Goal: Use online tool/utility: Utilize a website feature to perform a specific function

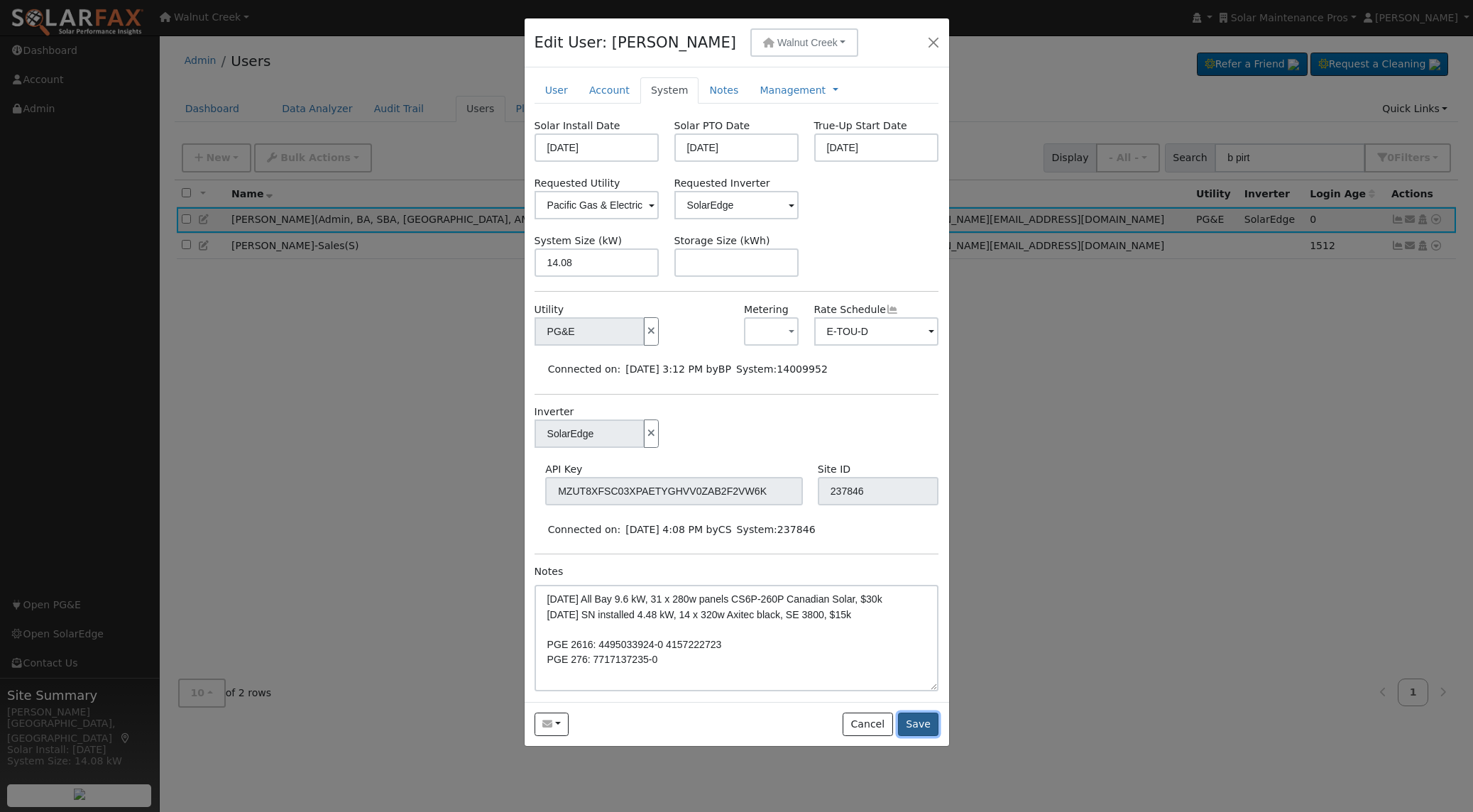
click at [916, 726] on button "Save" at bounding box center [918, 725] width 41 height 24
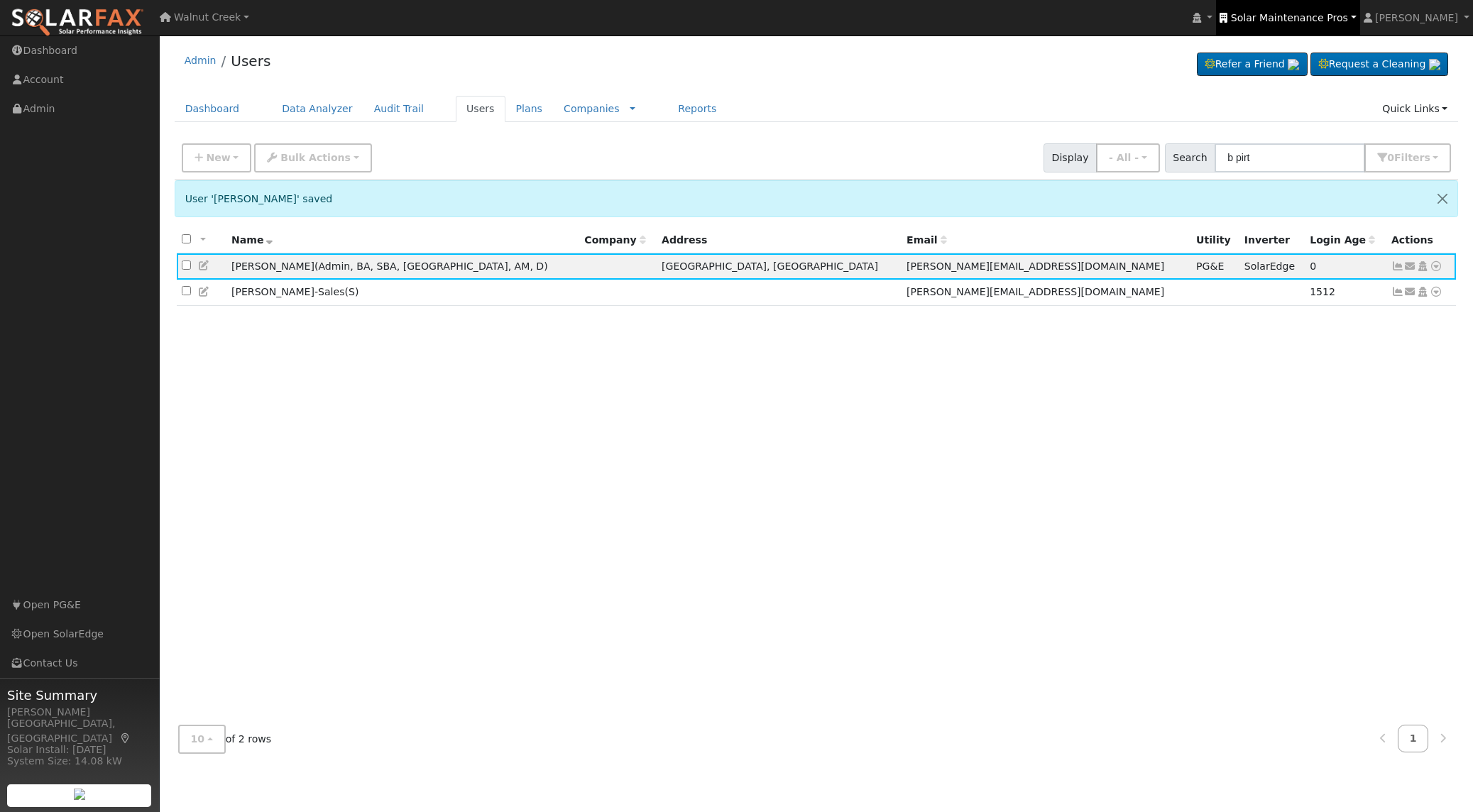
click at [1307, 24] on link "Solar Maintenance Pros" at bounding box center [1288, 18] width 144 height 36
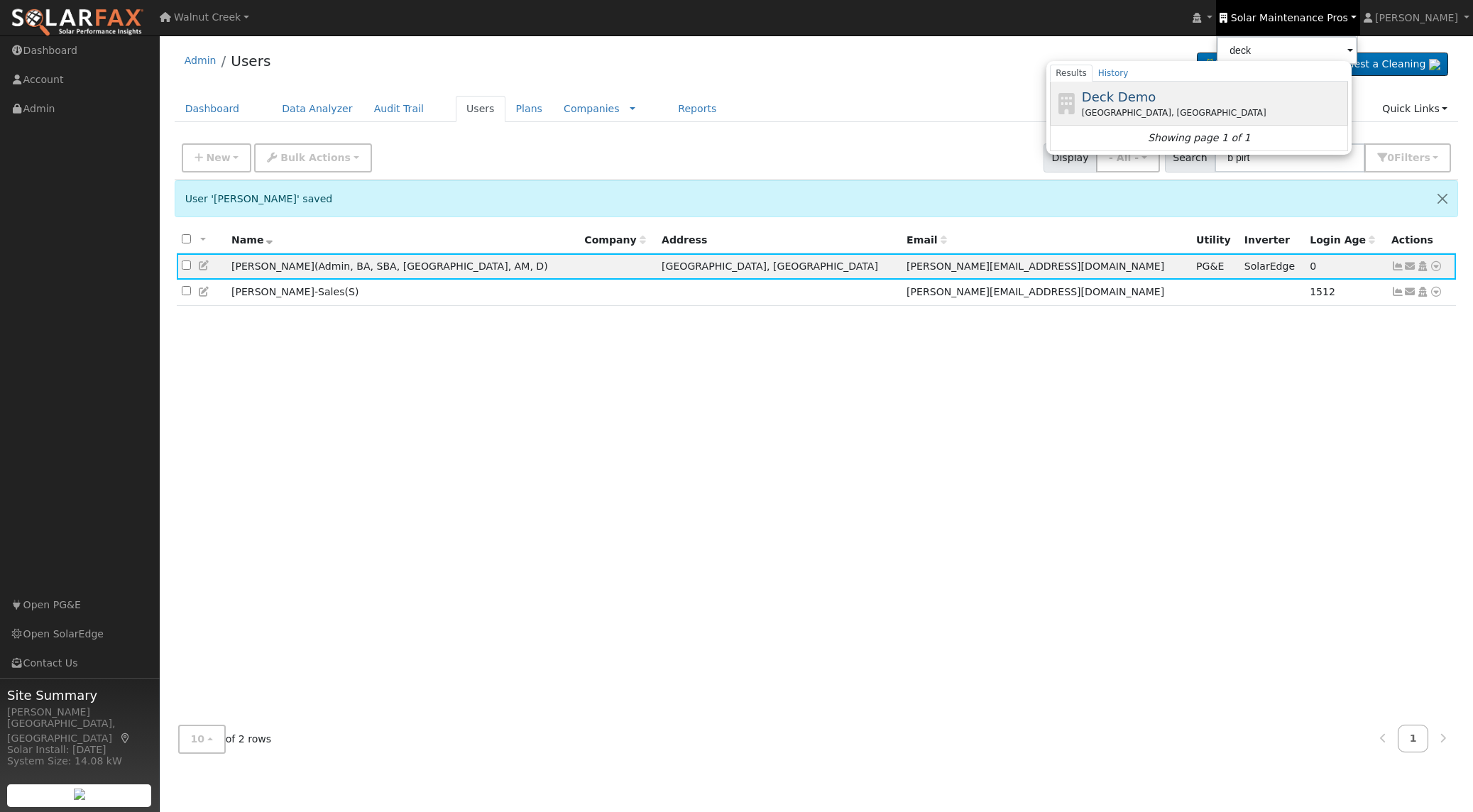
click at [1228, 99] on div "Deck Demo San Francisco, CA" at bounding box center [1213, 103] width 263 height 32
type input "Deck Demo"
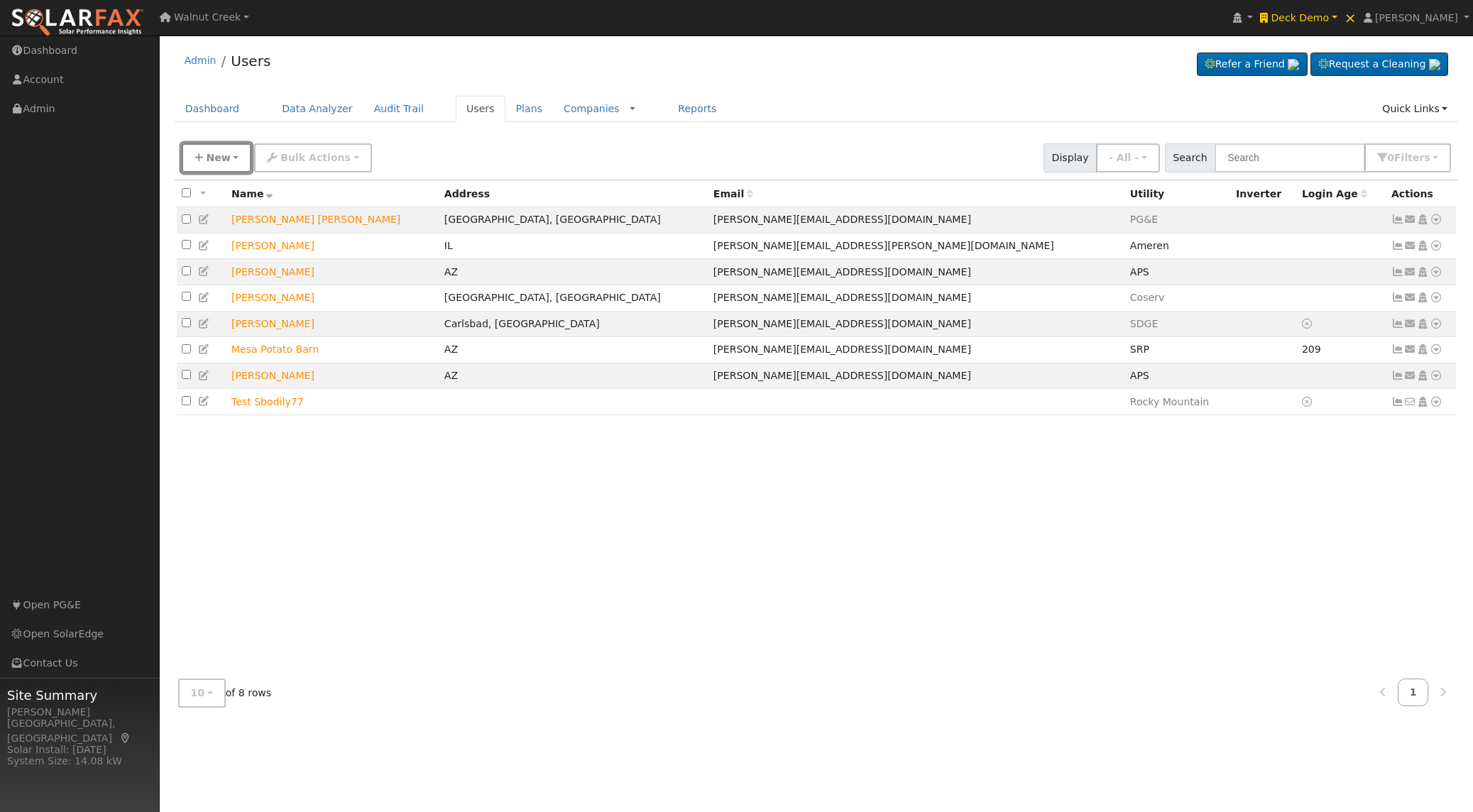
click at [228, 156] on button "New" at bounding box center [217, 158] width 71 height 29
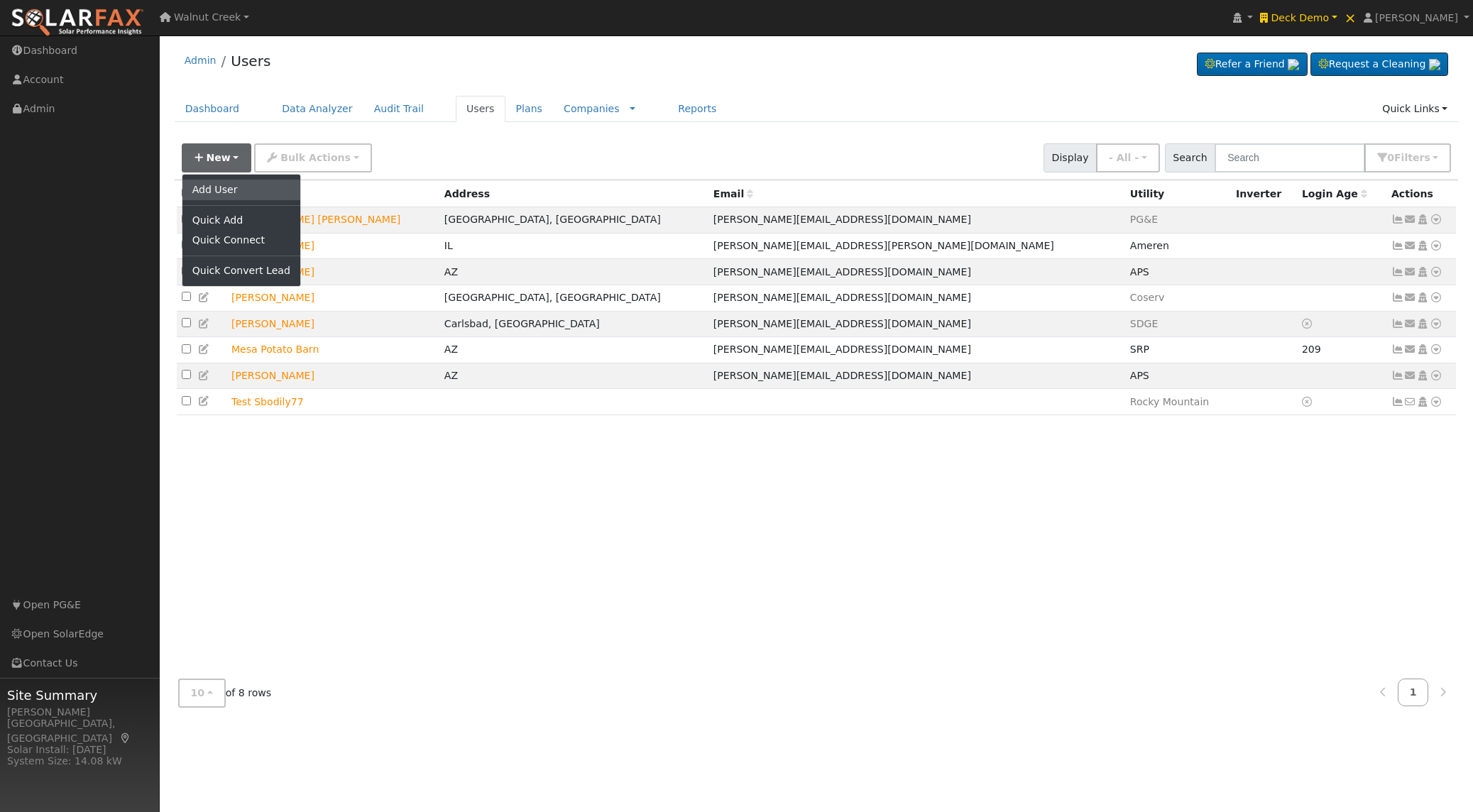
click at [236, 195] on link "Add User" at bounding box center [241, 189] width 118 height 19
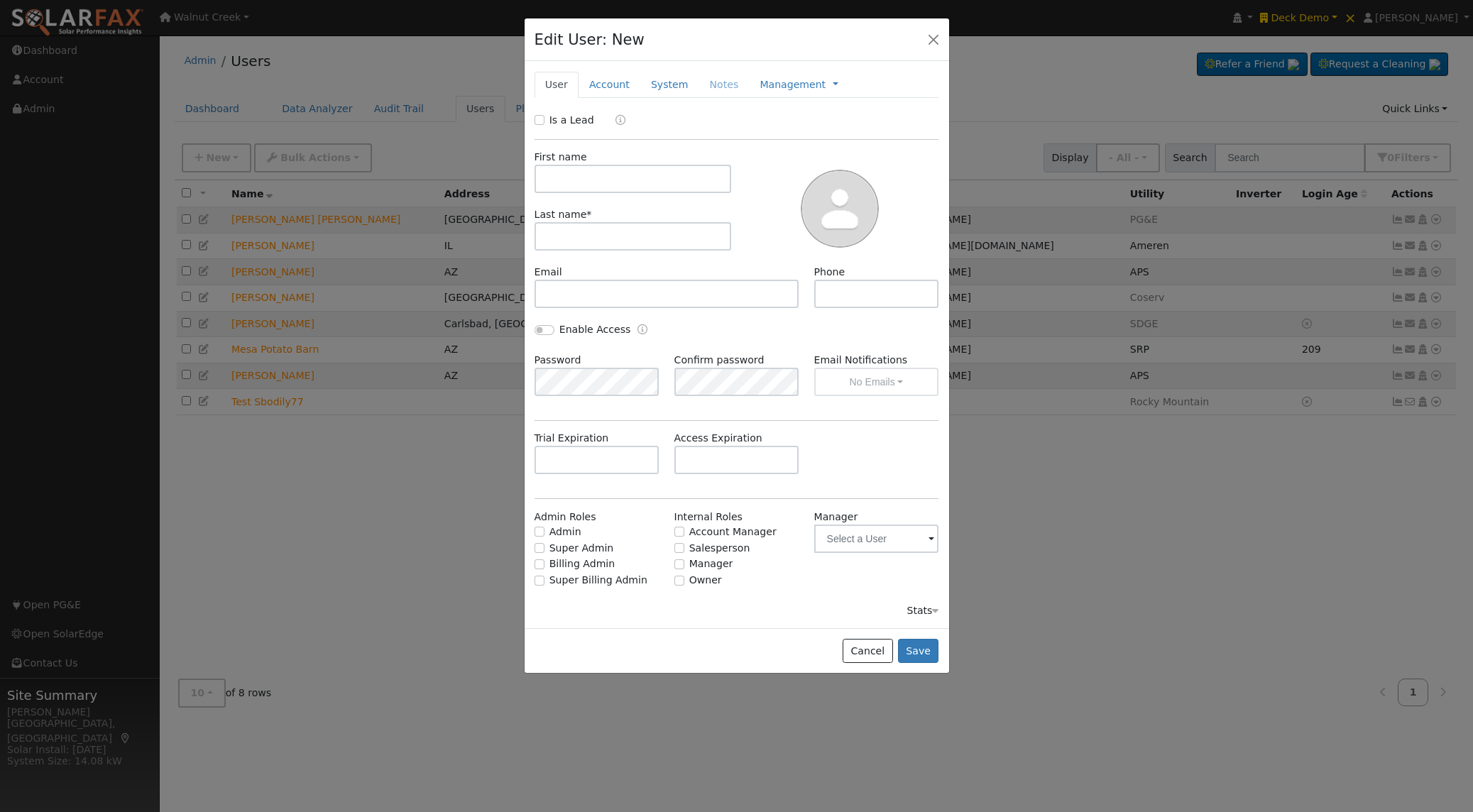
click at [576, 113] on label "Is a Lead" at bounding box center [572, 120] width 45 height 15
click at [545, 115] on input "Is a Lead" at bounding box center [539, 120] width 10 height 10
checkbox input "true"
click at [573, 184] on input "text" at bounding box center [633, 179] width 197 height 28
paste input "PAUL SILVIO"
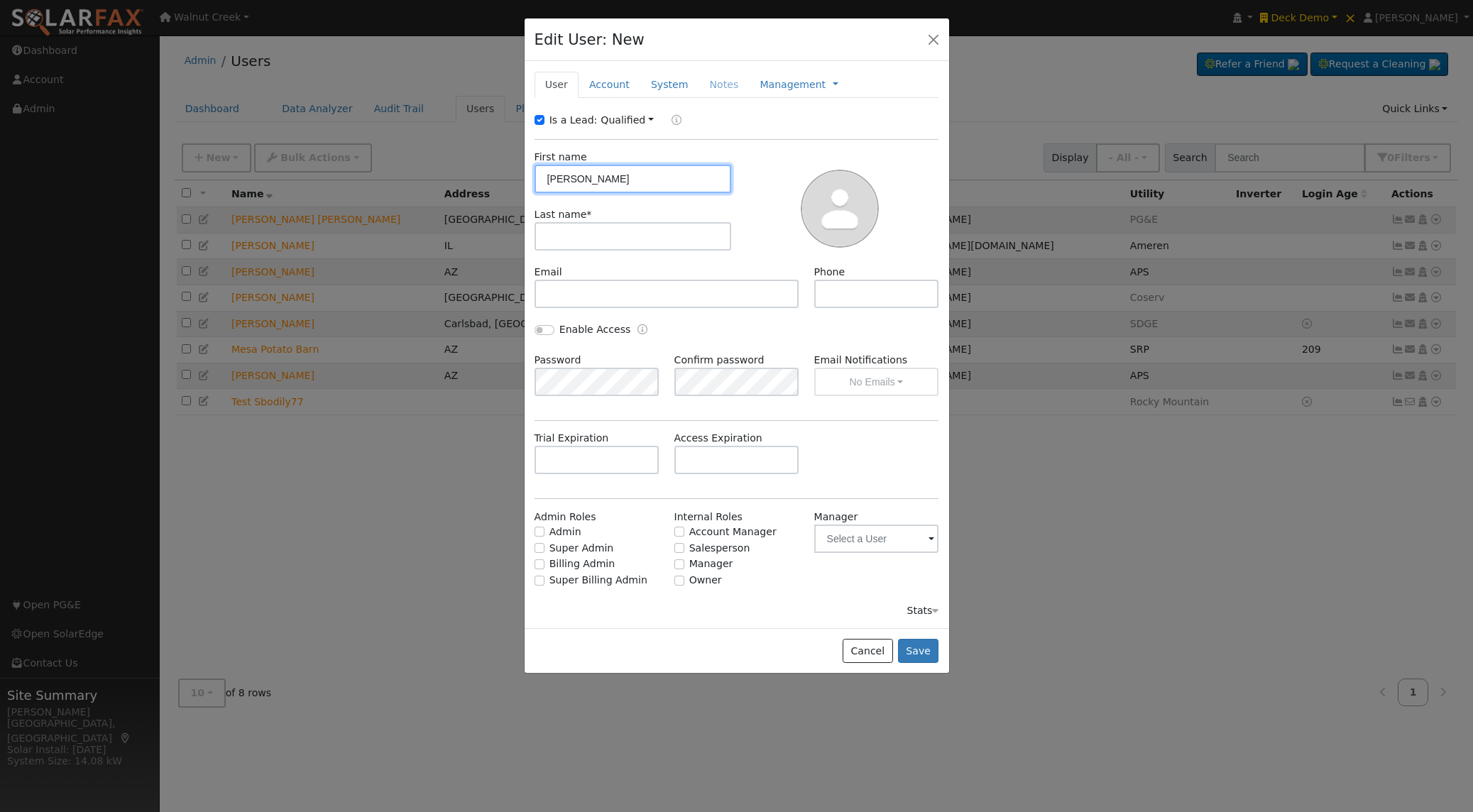
type input "[PERSON_NAME]"
click at [585, 241] on input "text" at bounding box center [633, 236] width 197 height 28
type input "Silvio"
type input "Paul"
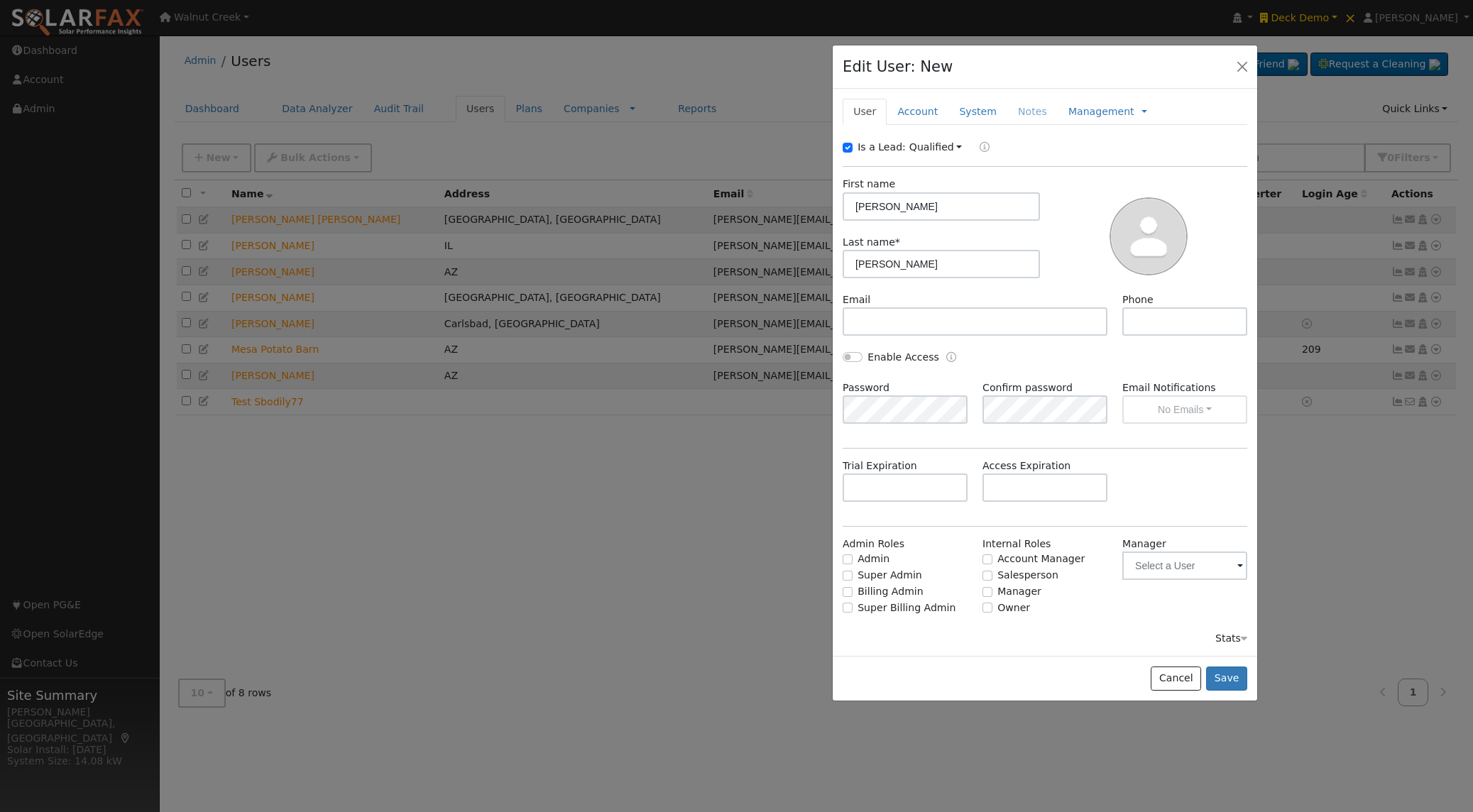
drag, startPoint x: 689, startPoint y: 41, endPoint x: 982, endPoint y: 54, distance: 293.3
click at [982, 54] on div "Edit User: New Select an Ac..." at bounding box center [1045, 67] width 425 height 43
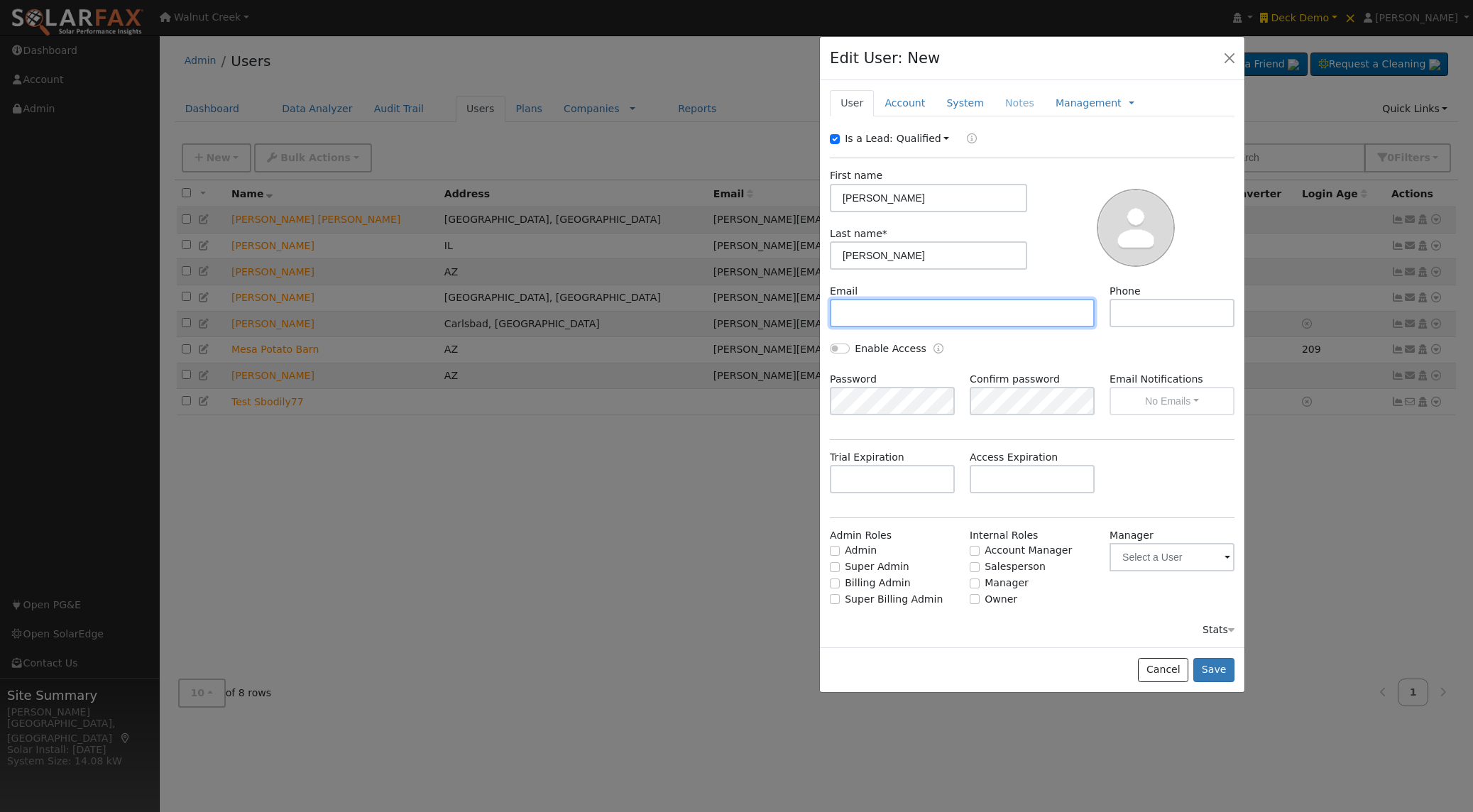
click at [978, 313] on input "text" at bounding box center [962, 313] width 265 height 28
type input "brad+deck-paulsilvio@solardatapros.com"
click at [1225, 675] on button "Save" at bounding box center [1214, 670] width 41 height 24
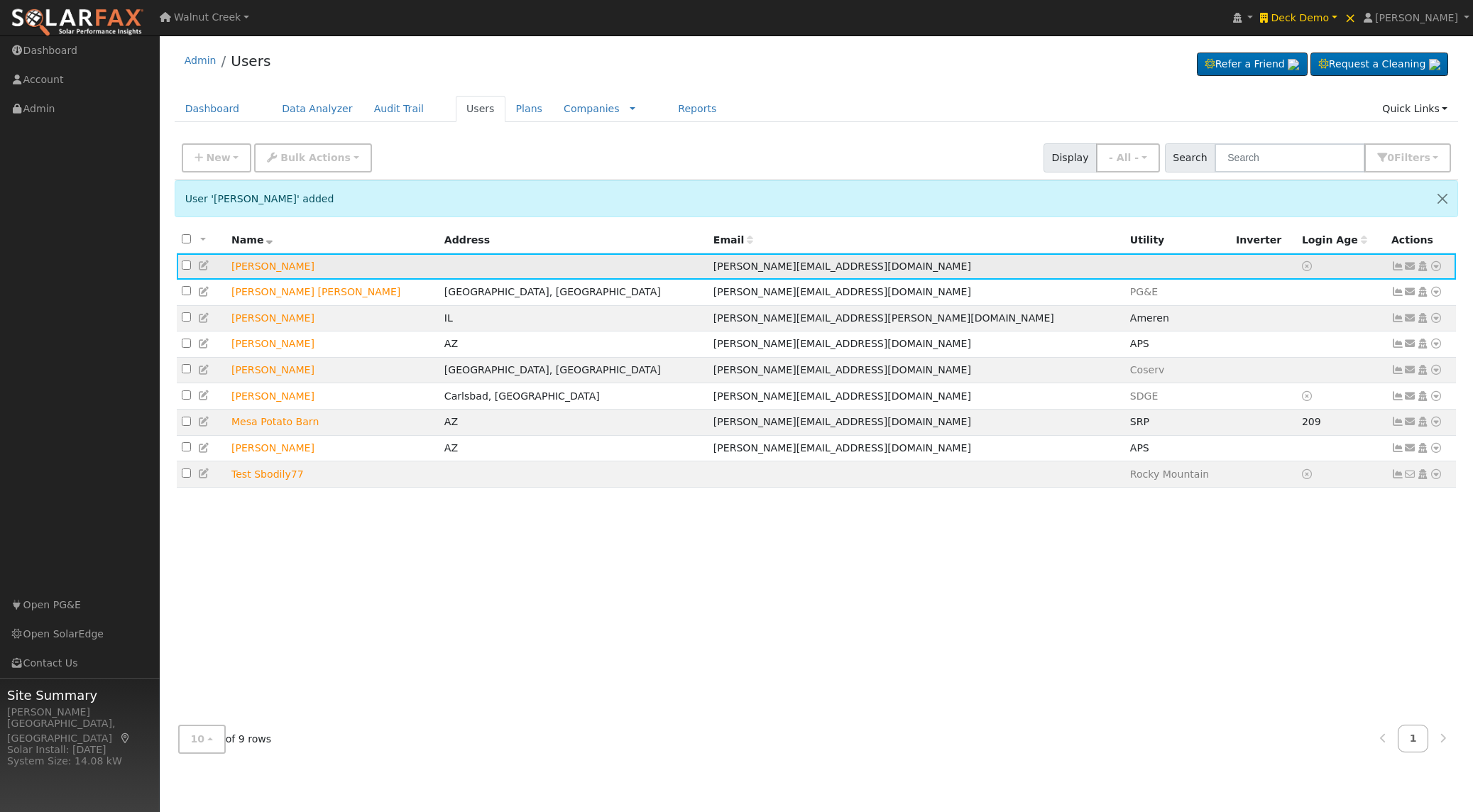
click at [203, 268] on icon at bounding box center [205, 266] width 13 height 10
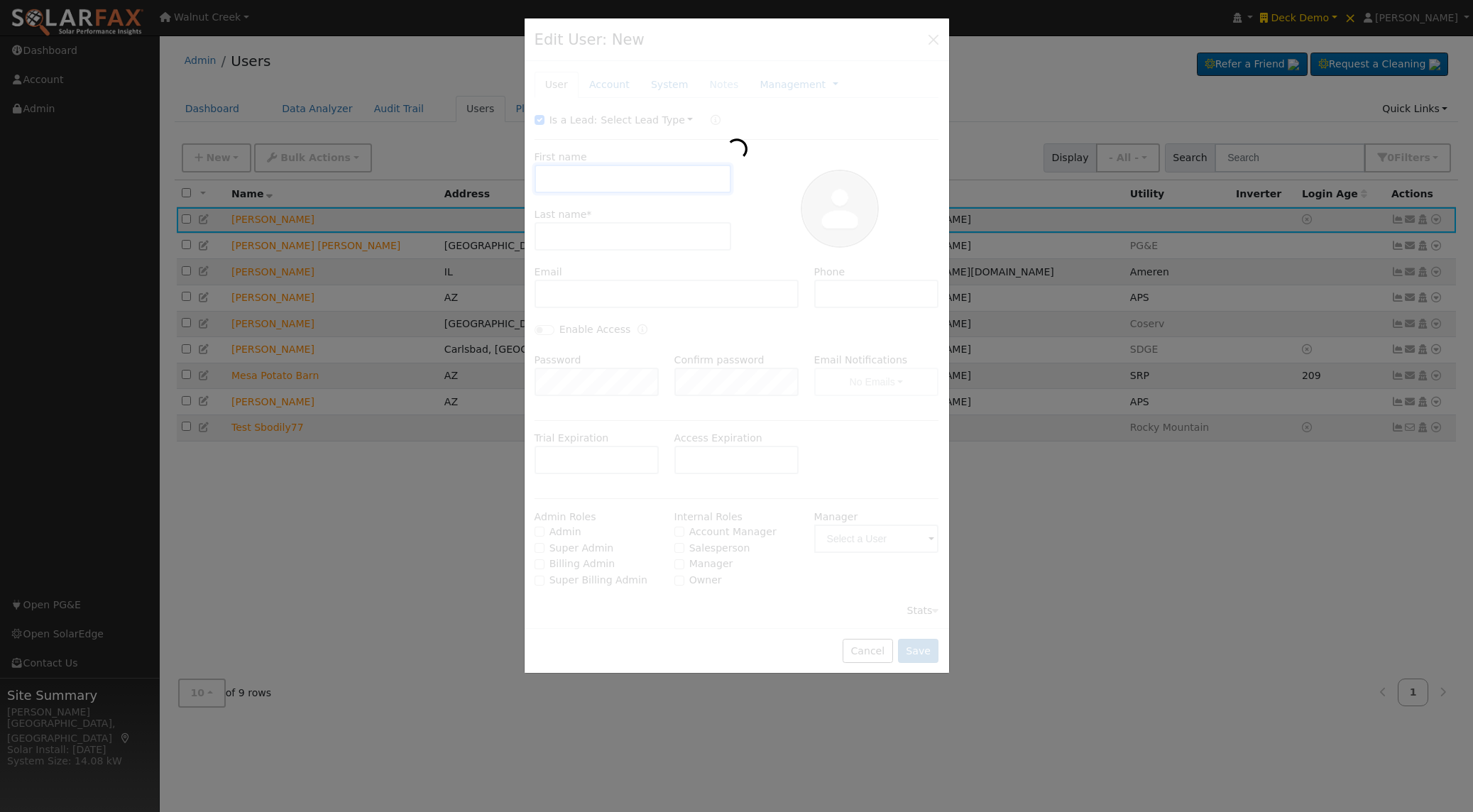
type input "Paul"
type input "Silvio"
type input "brad+deck-paulsilvio@solardatapros.com"
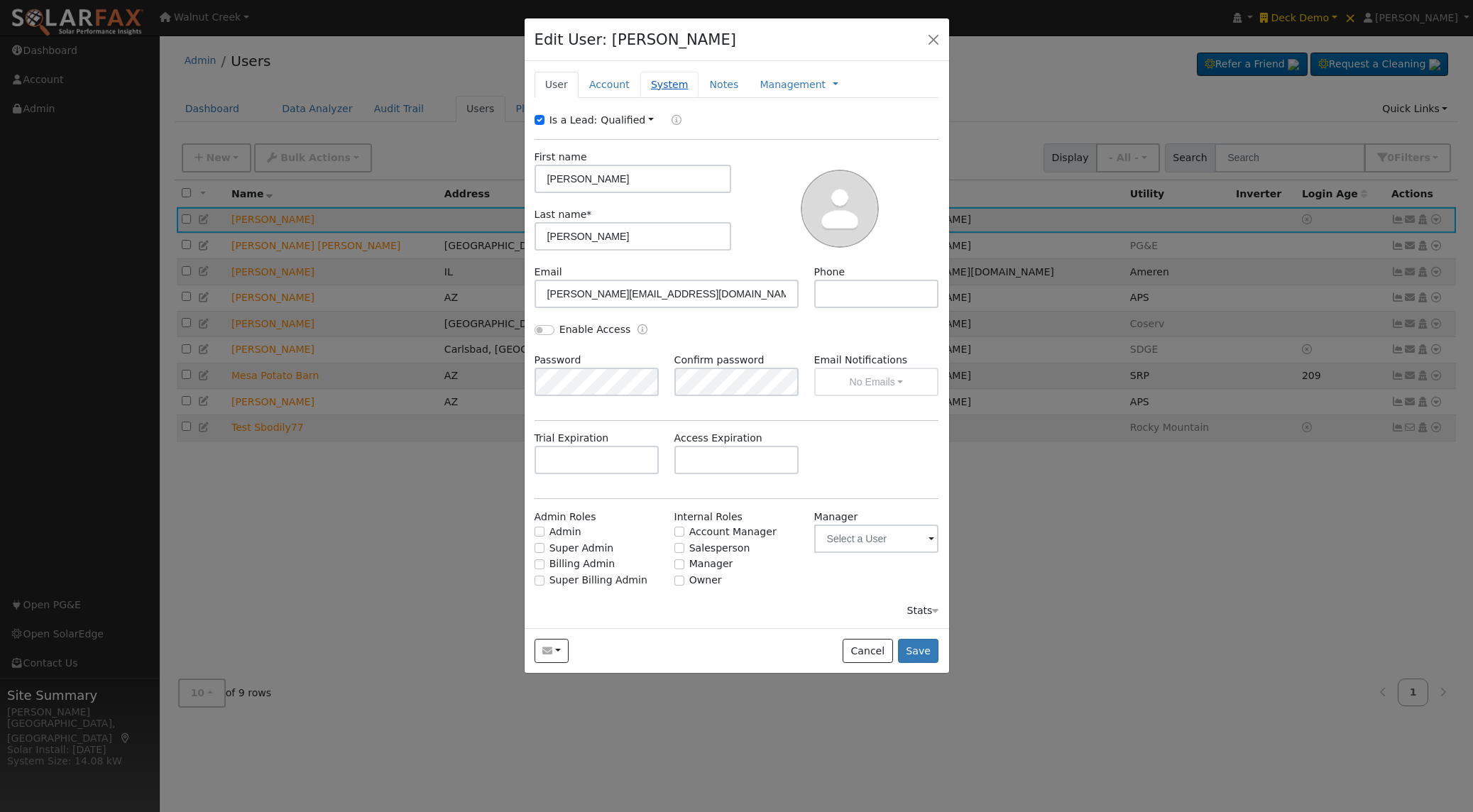
click at [677, 85] on link "System" at bounding box center [670, 84] width 59 height 26
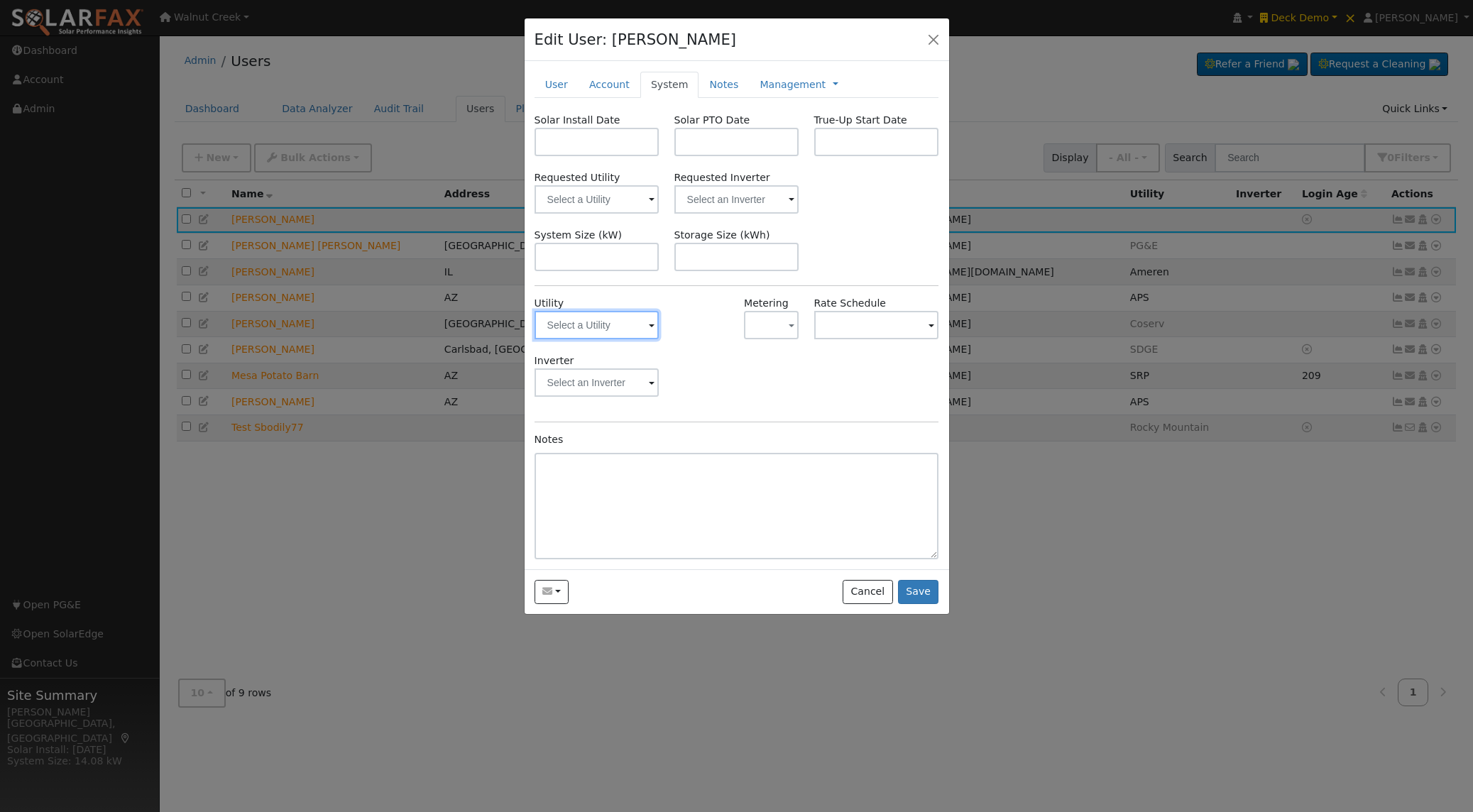
click at [624, 326] on input "text" at bounding box center [597, 325] width 125 height 28
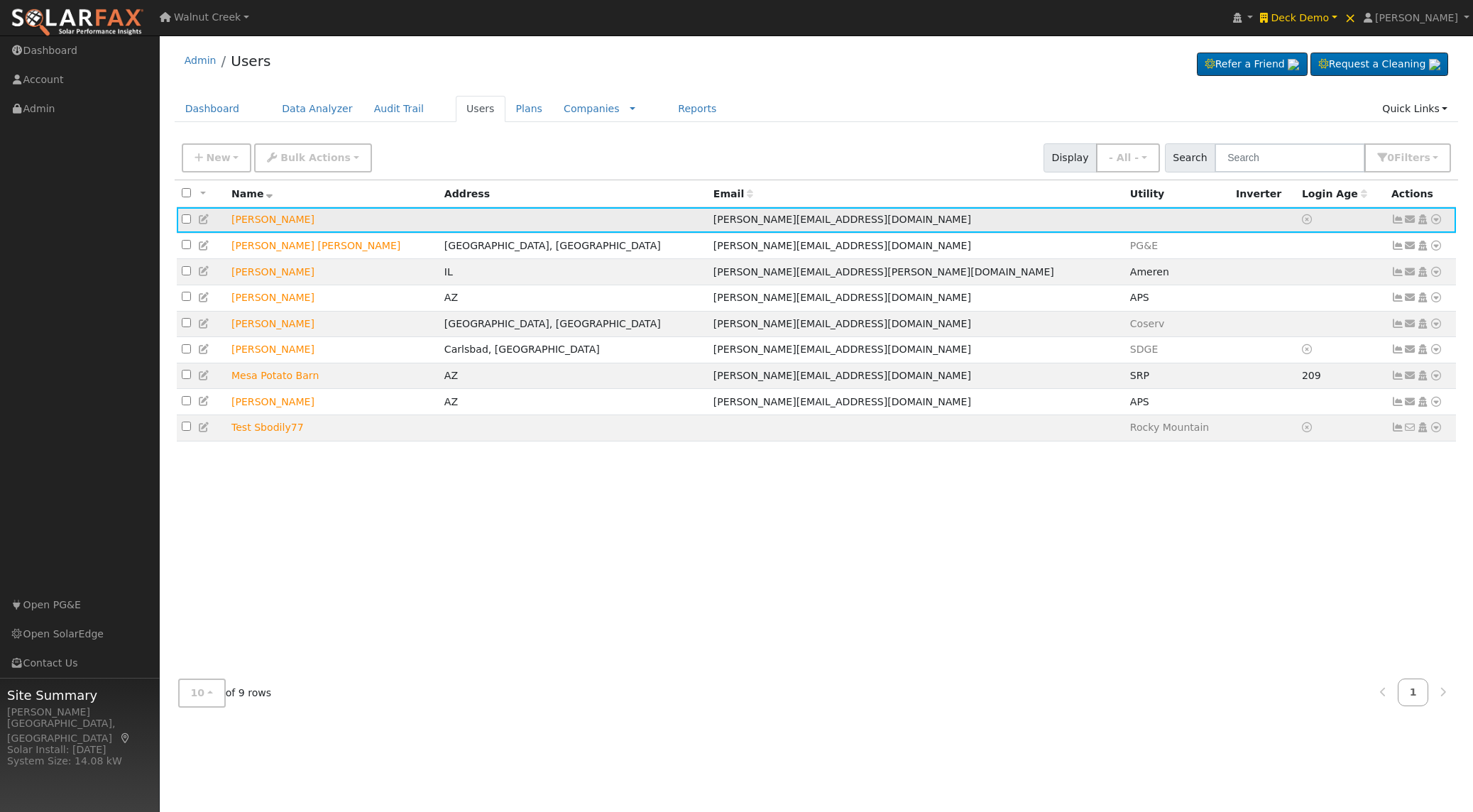
click at [207, 223] on icon at bounding box center [205, 219] width 13 height 10
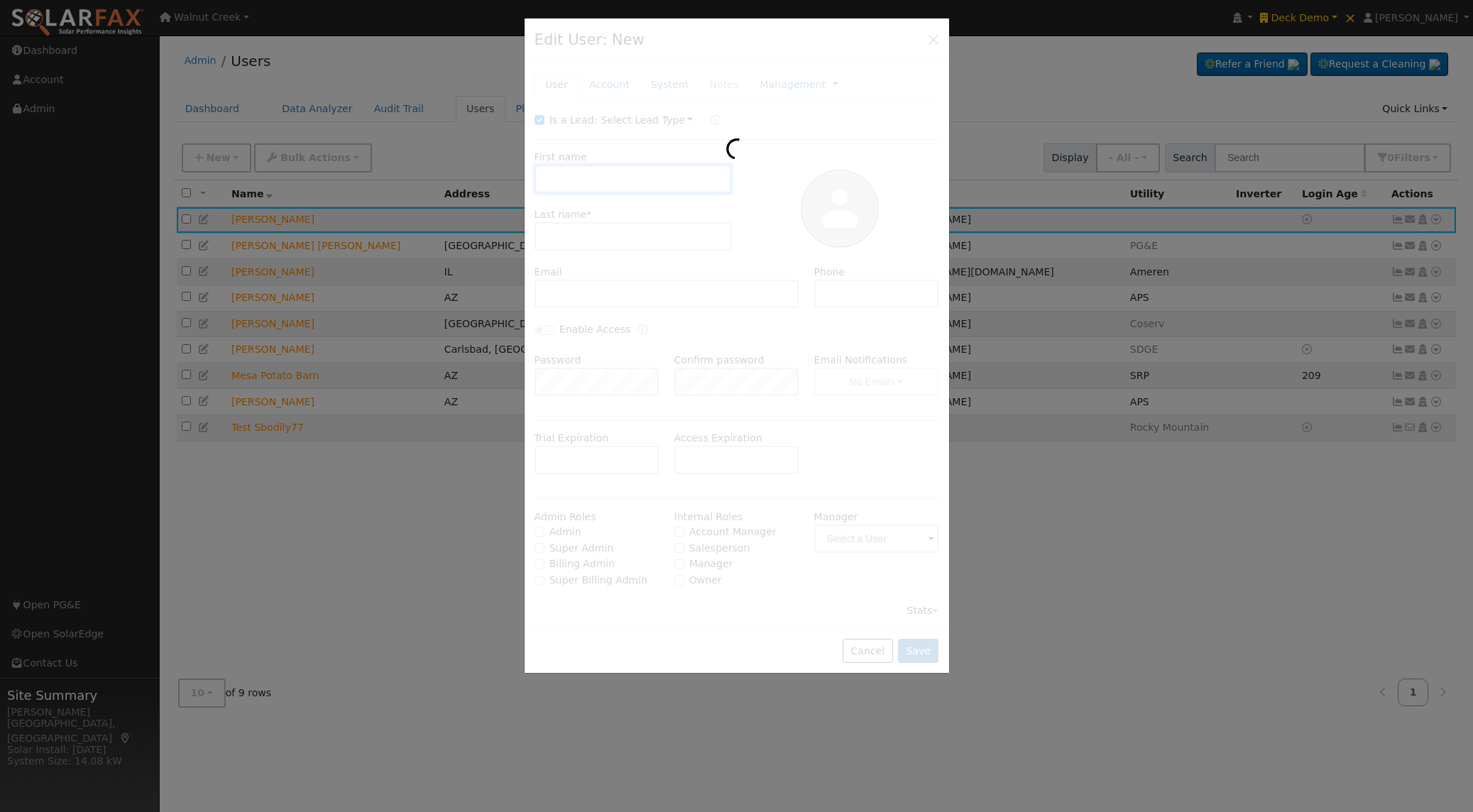
type input "Paul"
type input "Silvio"
type input "brad+deck-paulsilvio@solardatapros.com"
type input "Default Account"
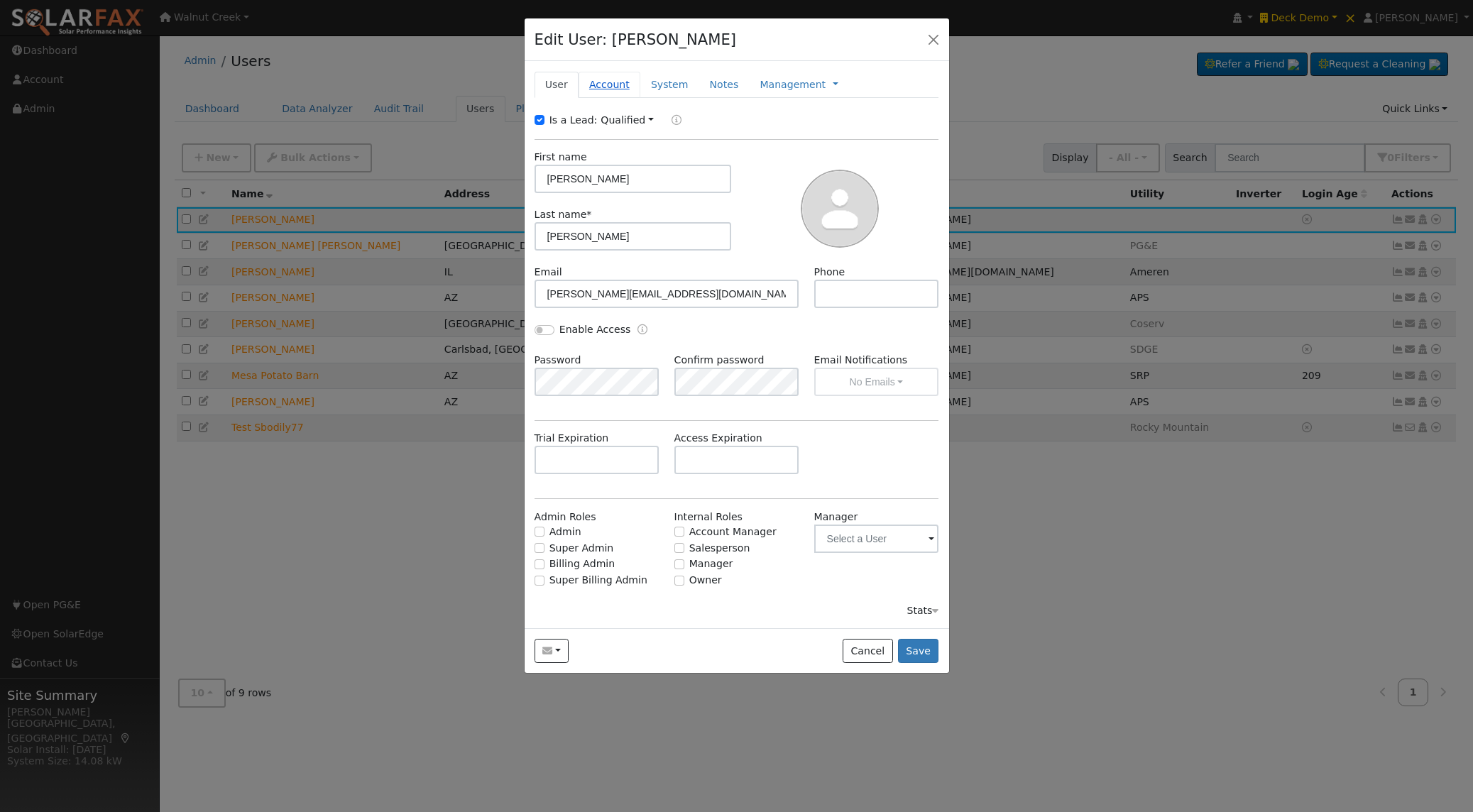
click at [607, 87] on link "Account" at bounding box center [610, 84] width 62 height 26
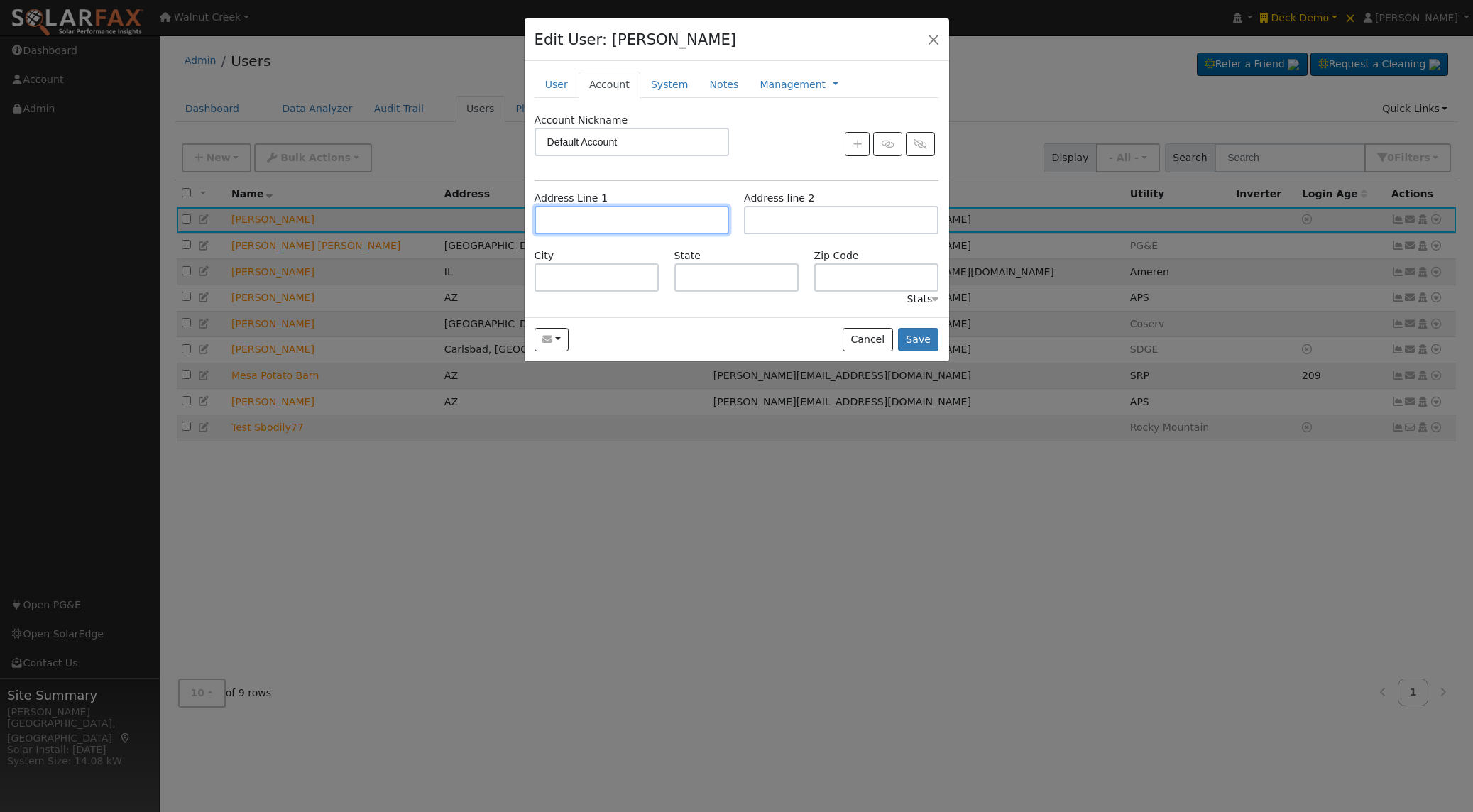
click at [581, 220] on input "text" at bounding box center [632, 220] width 195 height 28
paste input "[STREET_ADDRESS][US_STATE]"
type input "[STREET_ADDRESS][US_STATE]"
type input "Kansas City"
type input "MO"
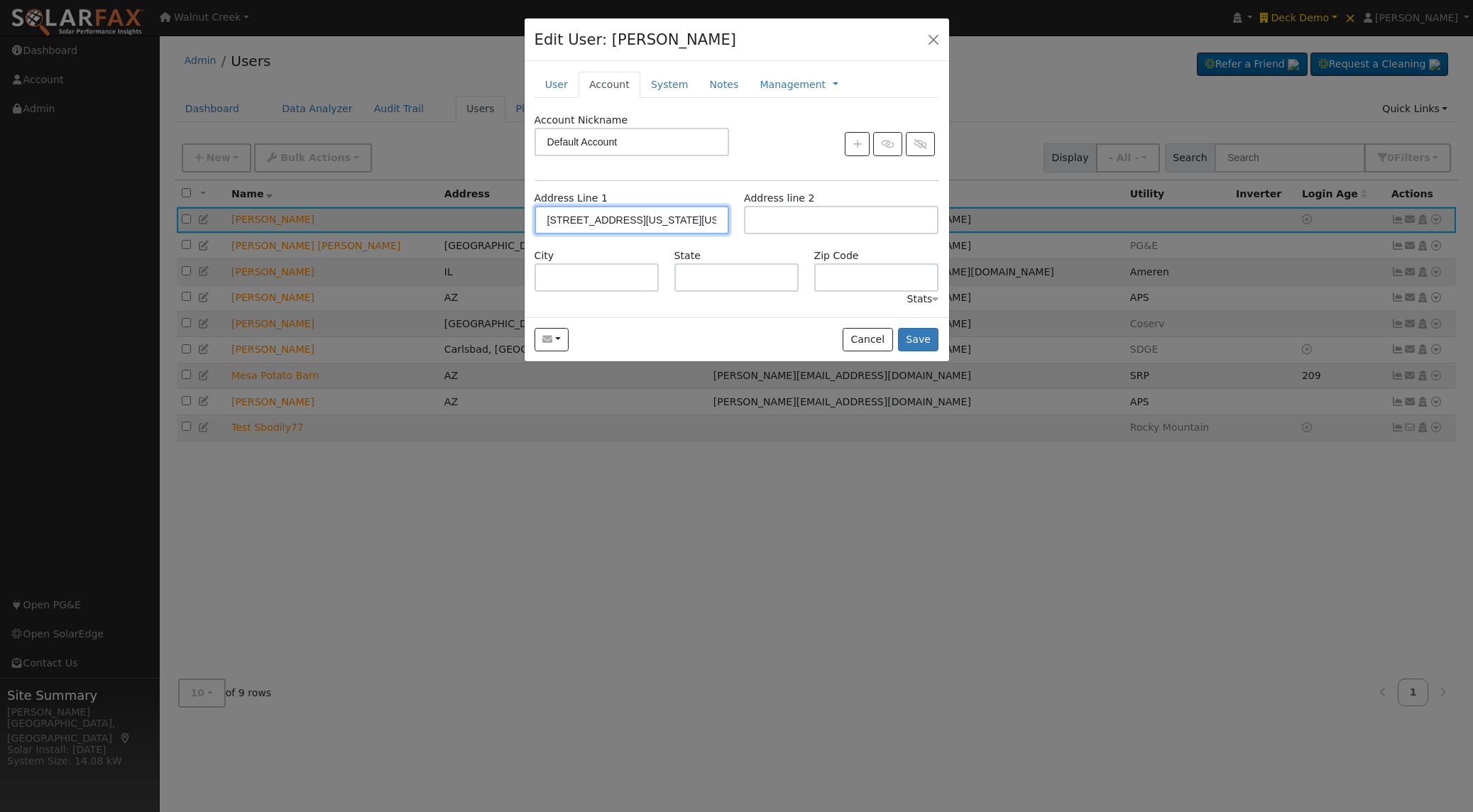
type input "64156"
click at [916, 344] on button "Save" at bounding box center [918, 340] width 41 height 24
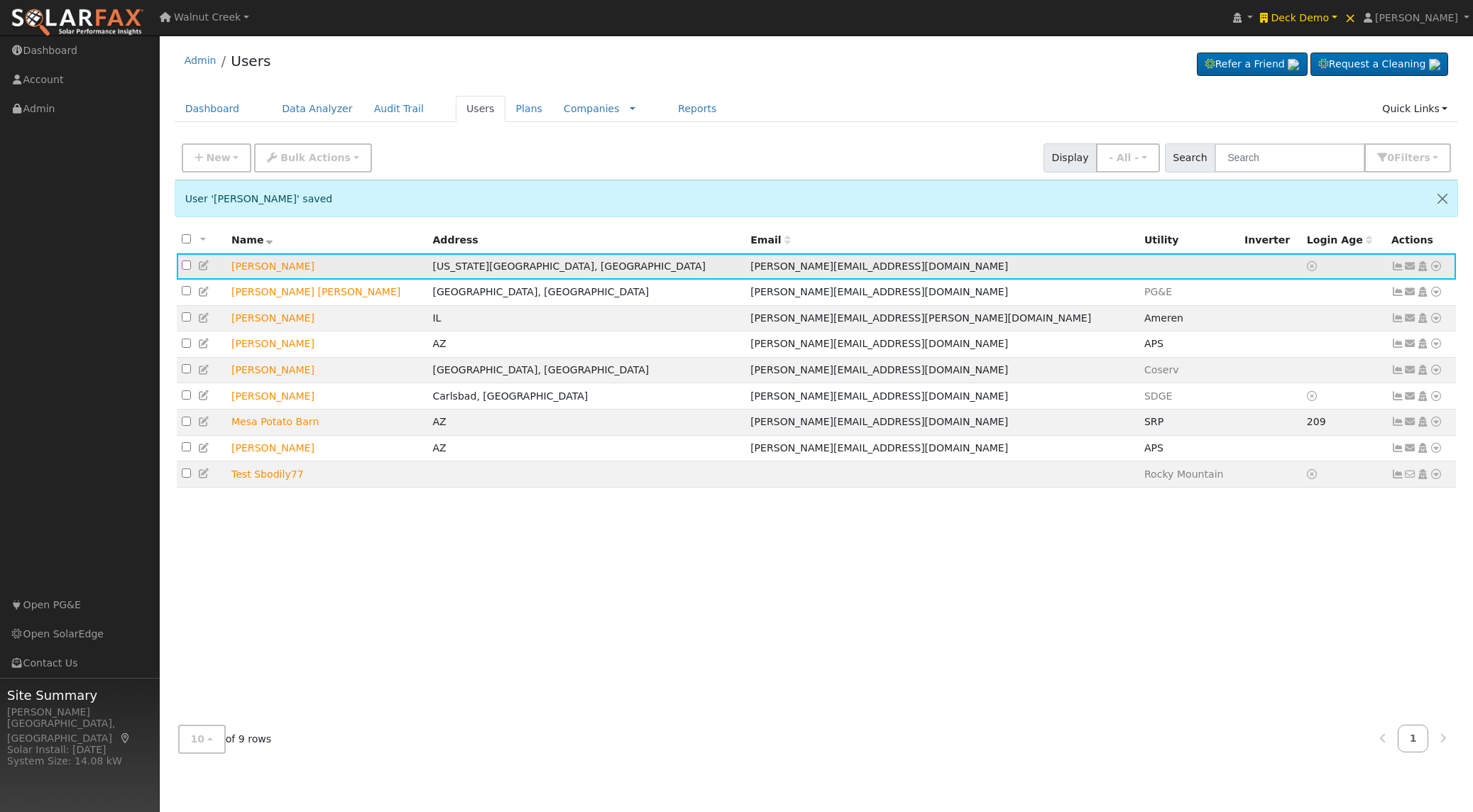
click at [1439, 268] on icon at bounding box center [1436, 266] width 13 height 10
click at [1294, 379] on link "Utility" at bounding box center [1289, 374] width 99 height 19
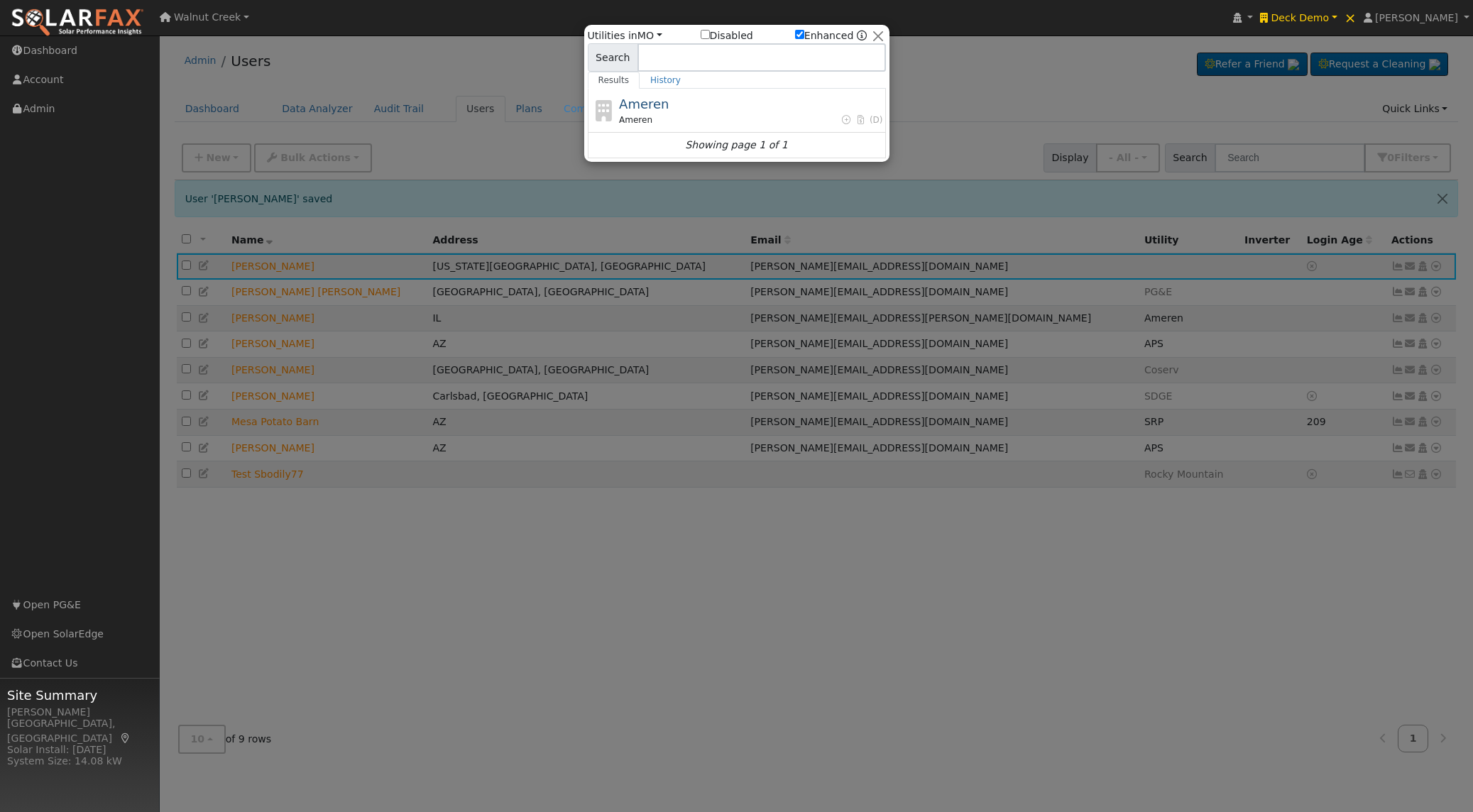
click at [739, 34] on label "Disabled" at bounding box center [727, 36] width 53 height 15
click at [710, 34] on input "Disabled" at bounding box center [705, 34] width 9 height 9
checkbox input "true"
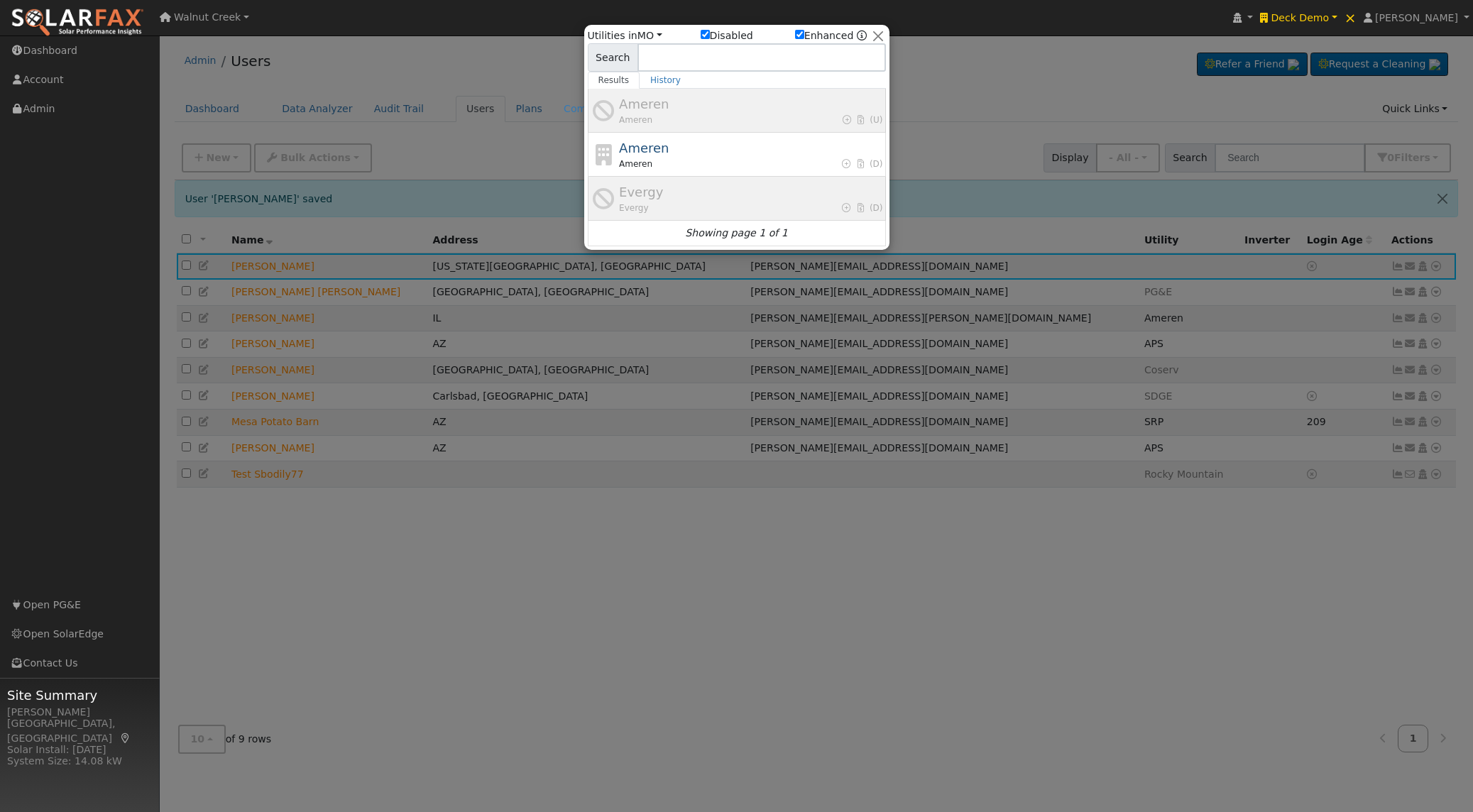
click at [728, 201] on div "Evergy (D)" at bounding box center [750, 208] width 263 height 13
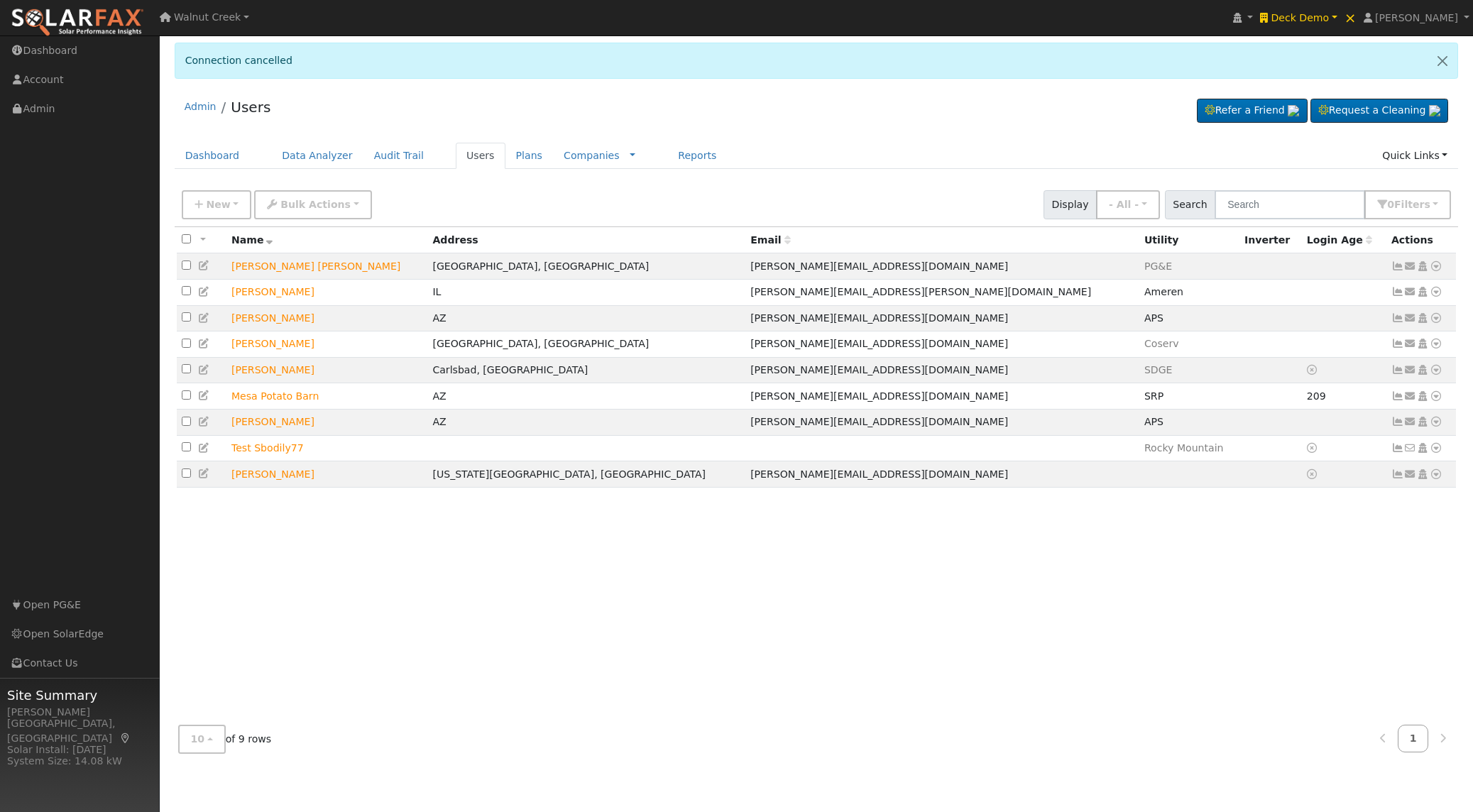
click at [780, 102] on div "Admin Users Refer a Friend Request a Cleaning" at bounding box center [817, 110] width 1285 height 43
click at [207, 478] on icon at bounding box center [205, 473] width 13 height 10
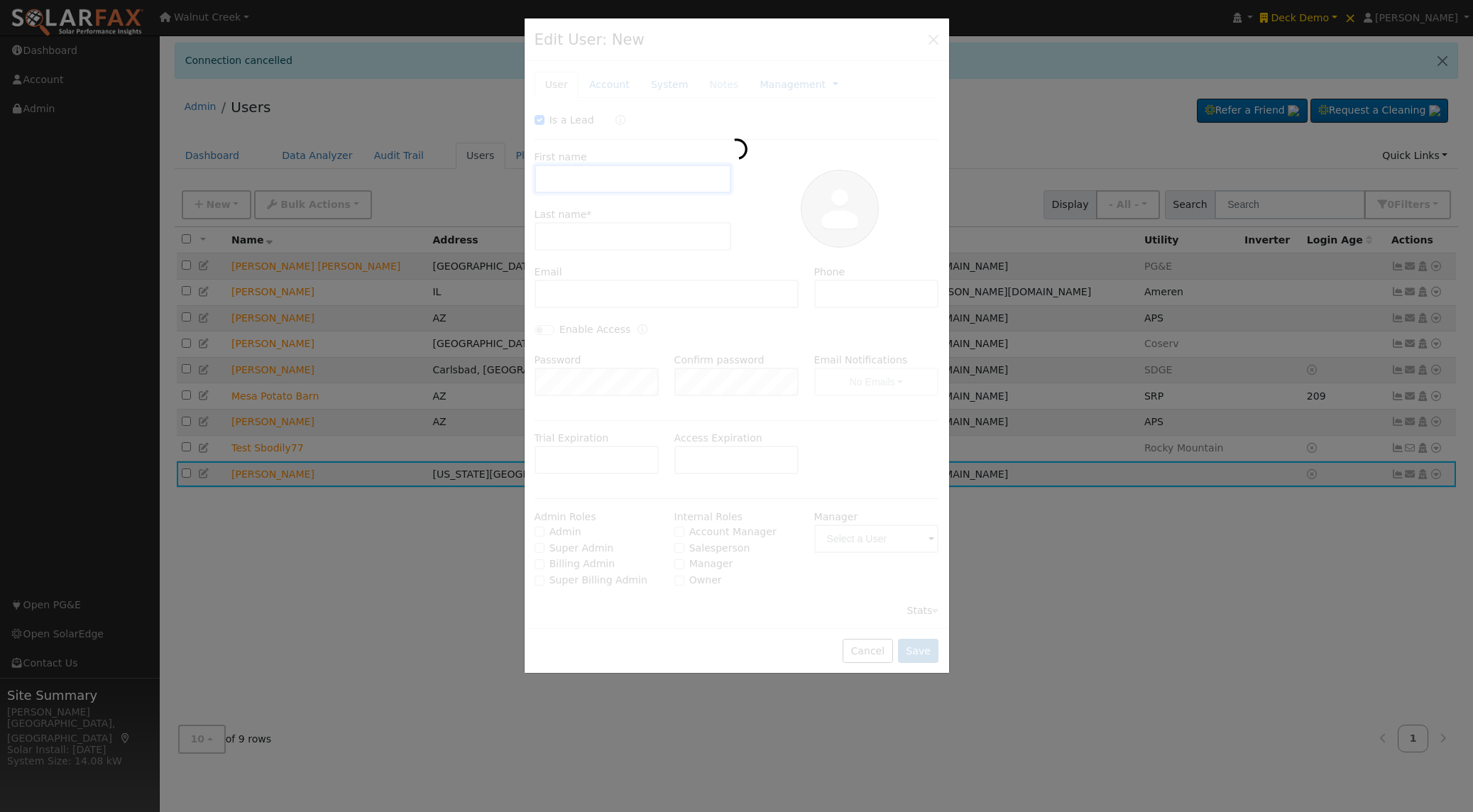
checkbox input "true"
type input "Paul"
type input "Silvio"
type input "brad+deck-paulsilvio@solardatapros.com"
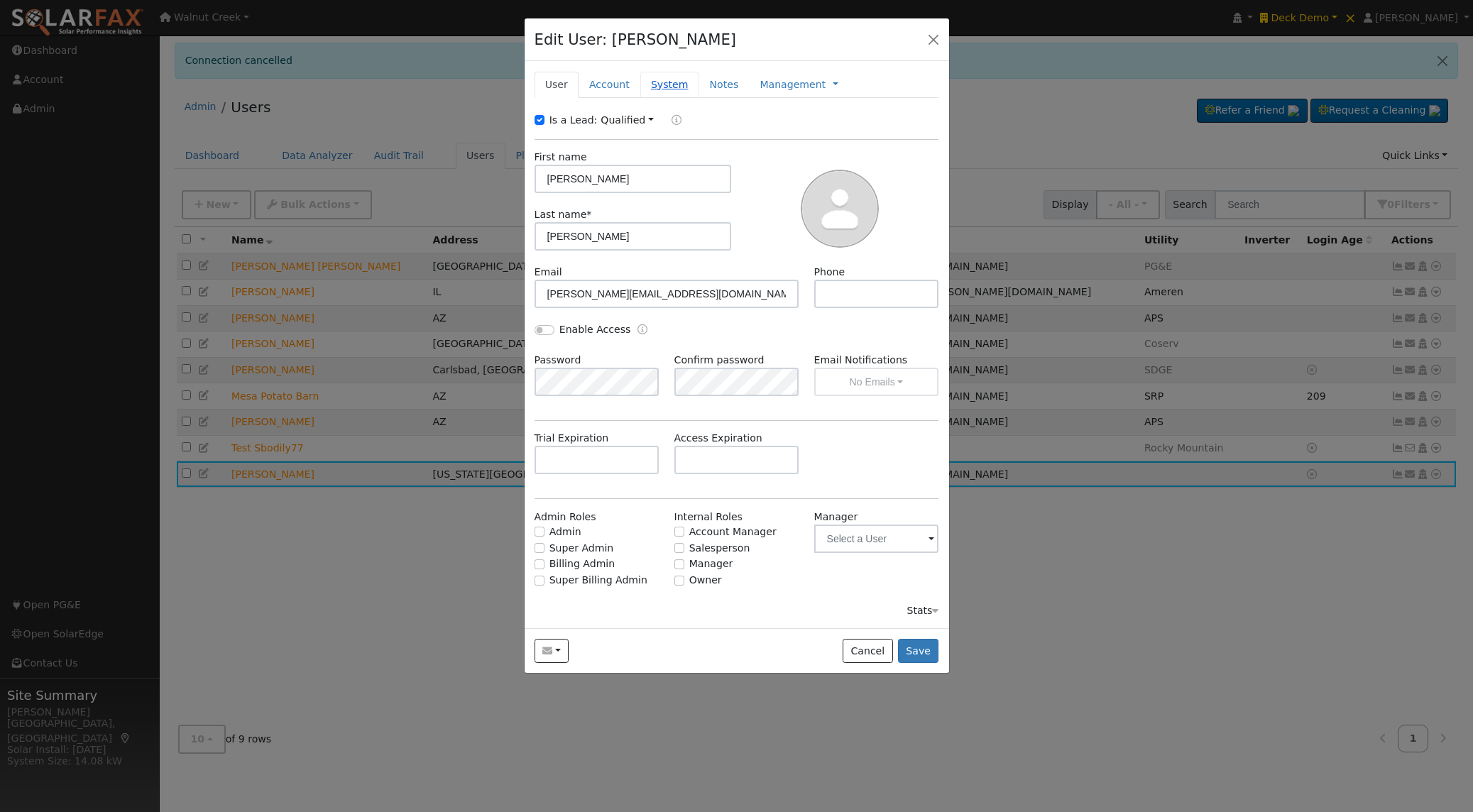
click at [672, 93] on link "System" at bounding box center [670, 84] width 59 height 26
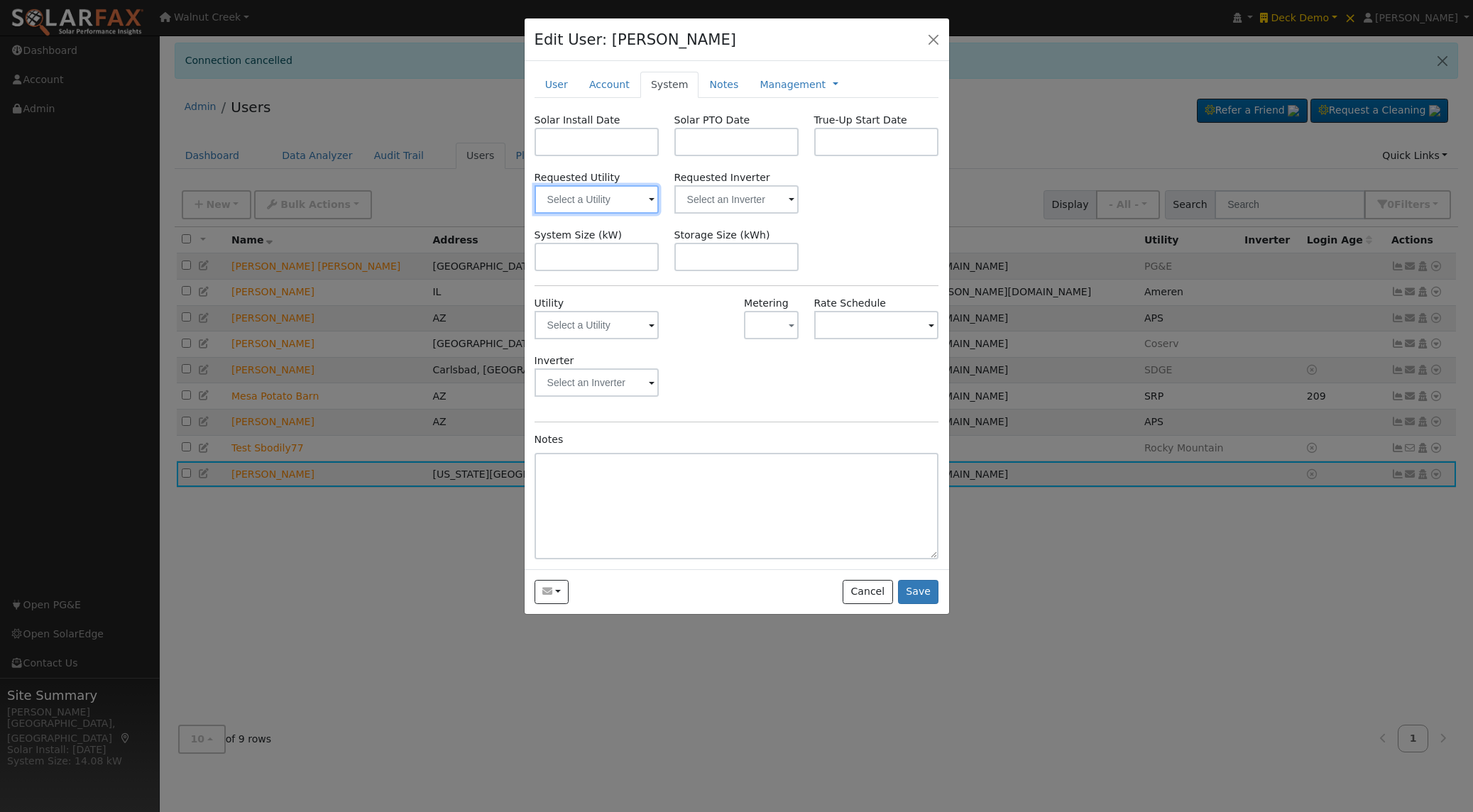
click at [612, 188] on input "text" at bounding box center [597, 199] width 125 height 28
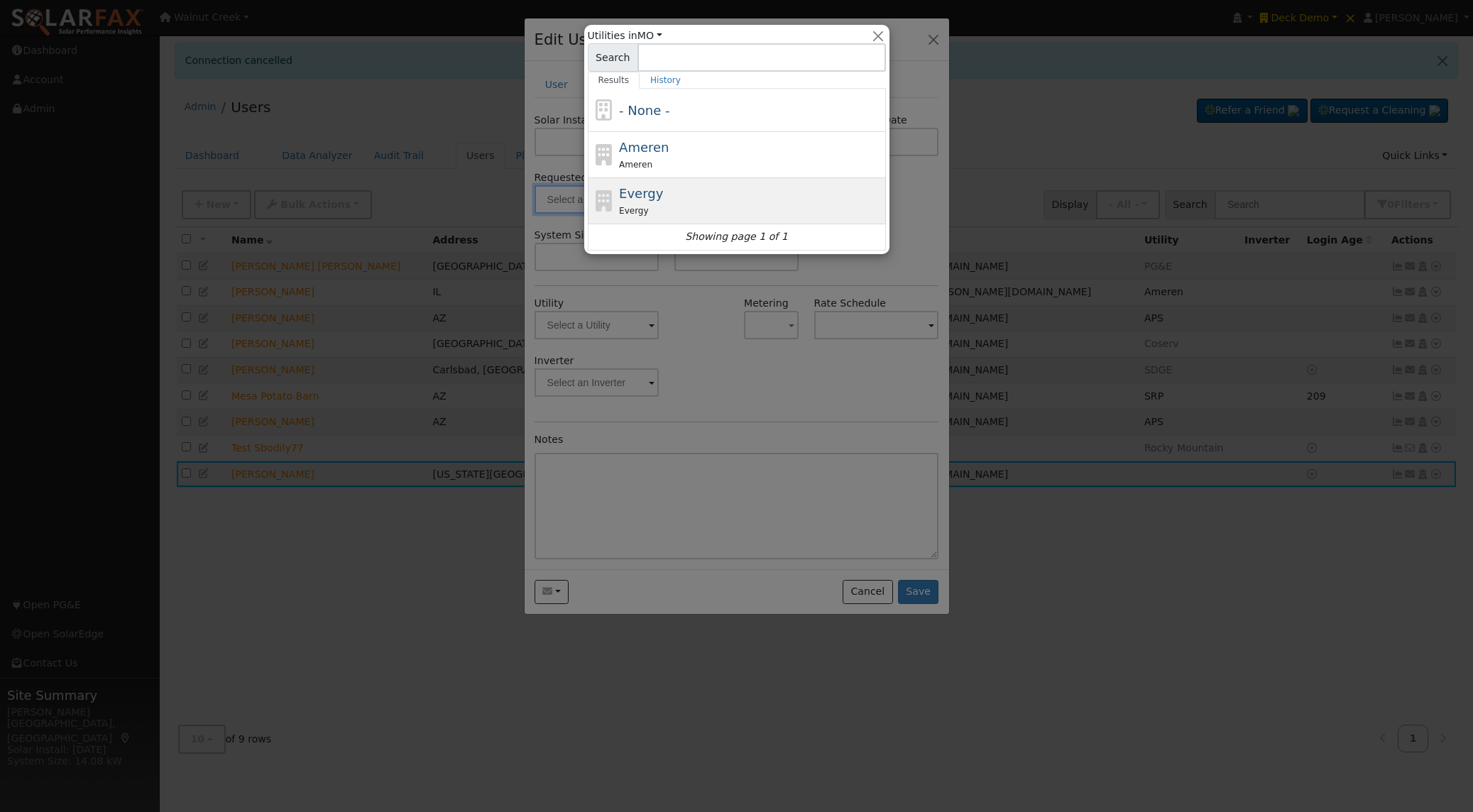
click at [685, 205] on div "Evergy" at bounding box center [750, 210] width 263 height 15
type input "Evergy"
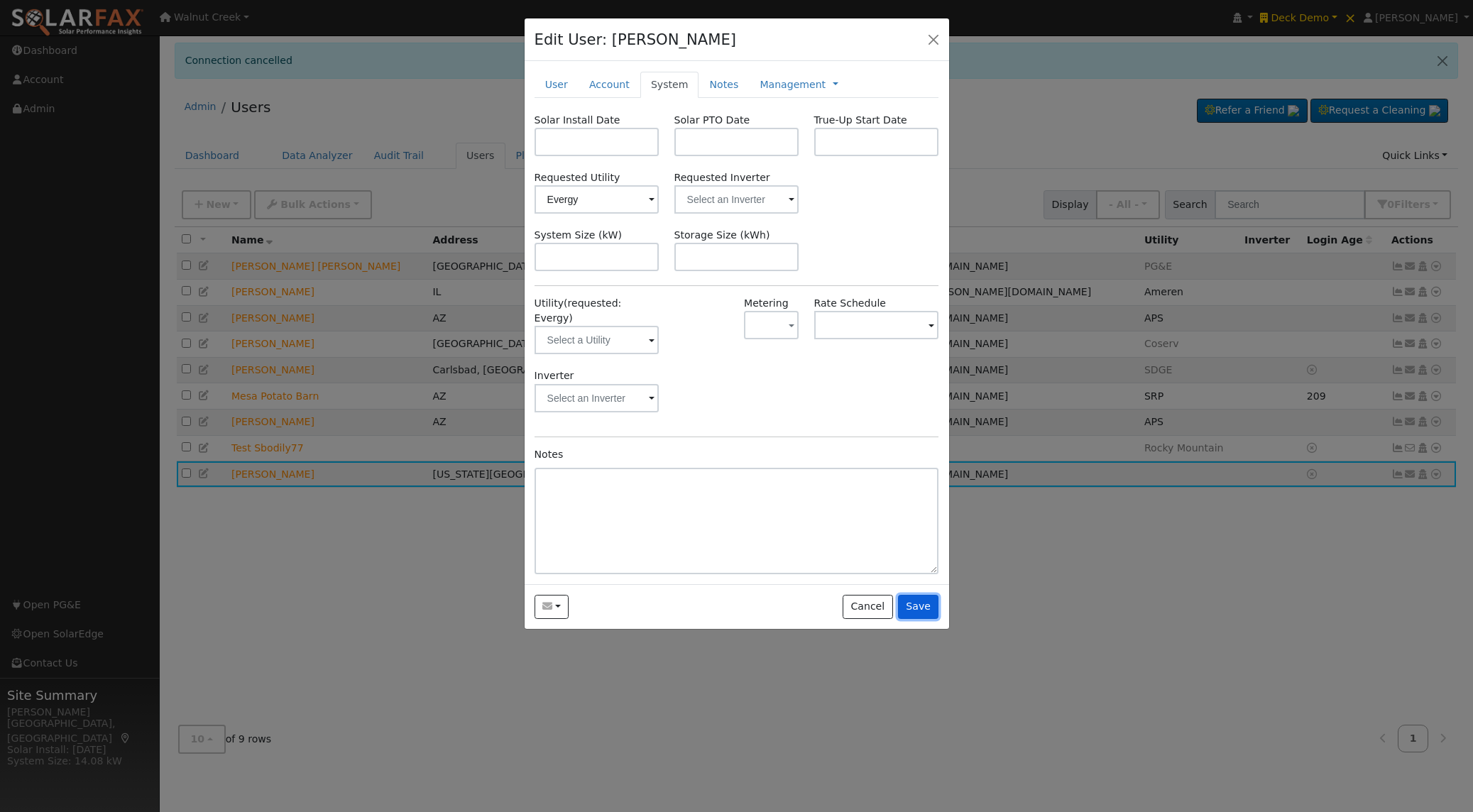
click at [914, 595] on button "Save" at bounding box center [918, 607] width 41 height 24
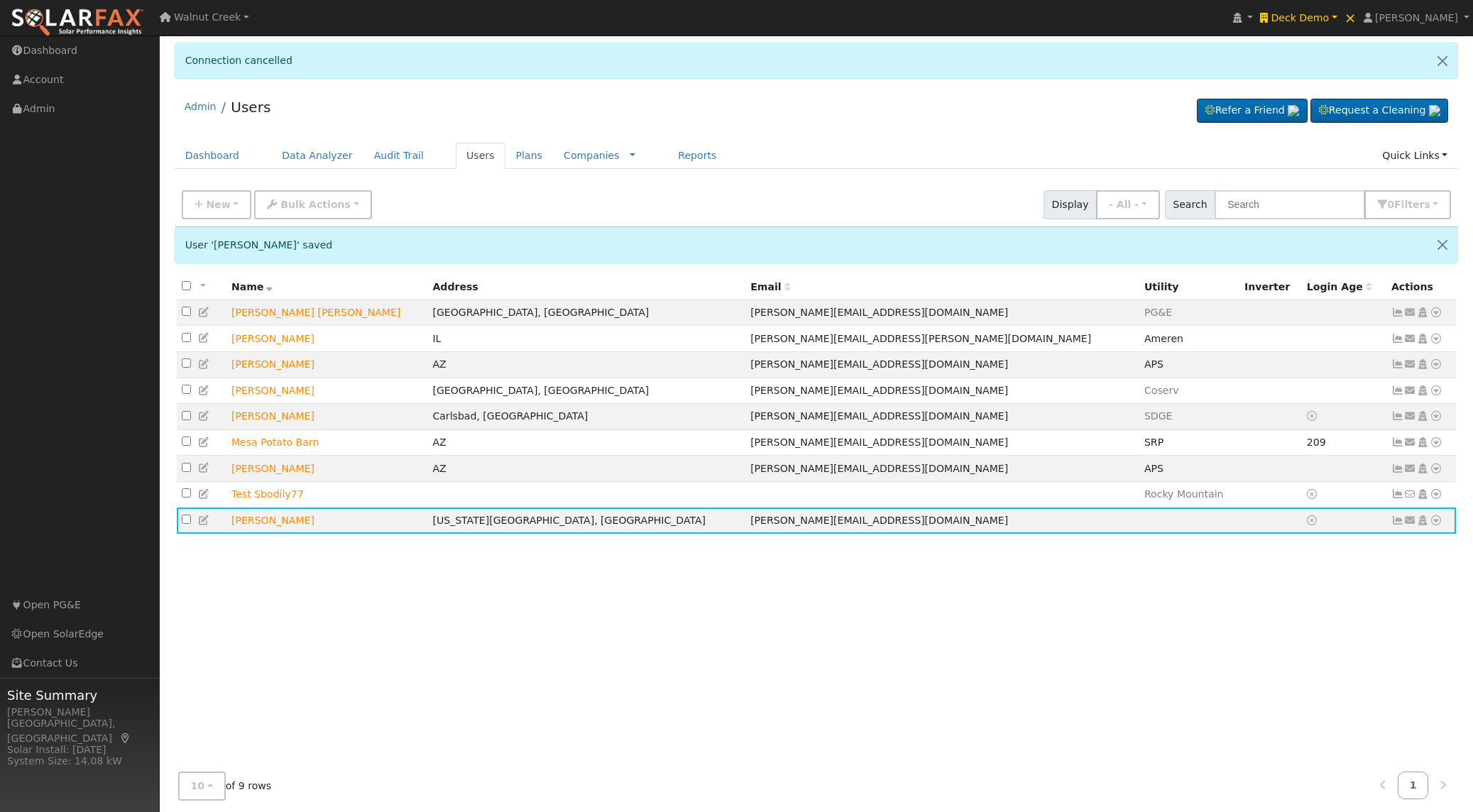
scroll to position [6, 0]
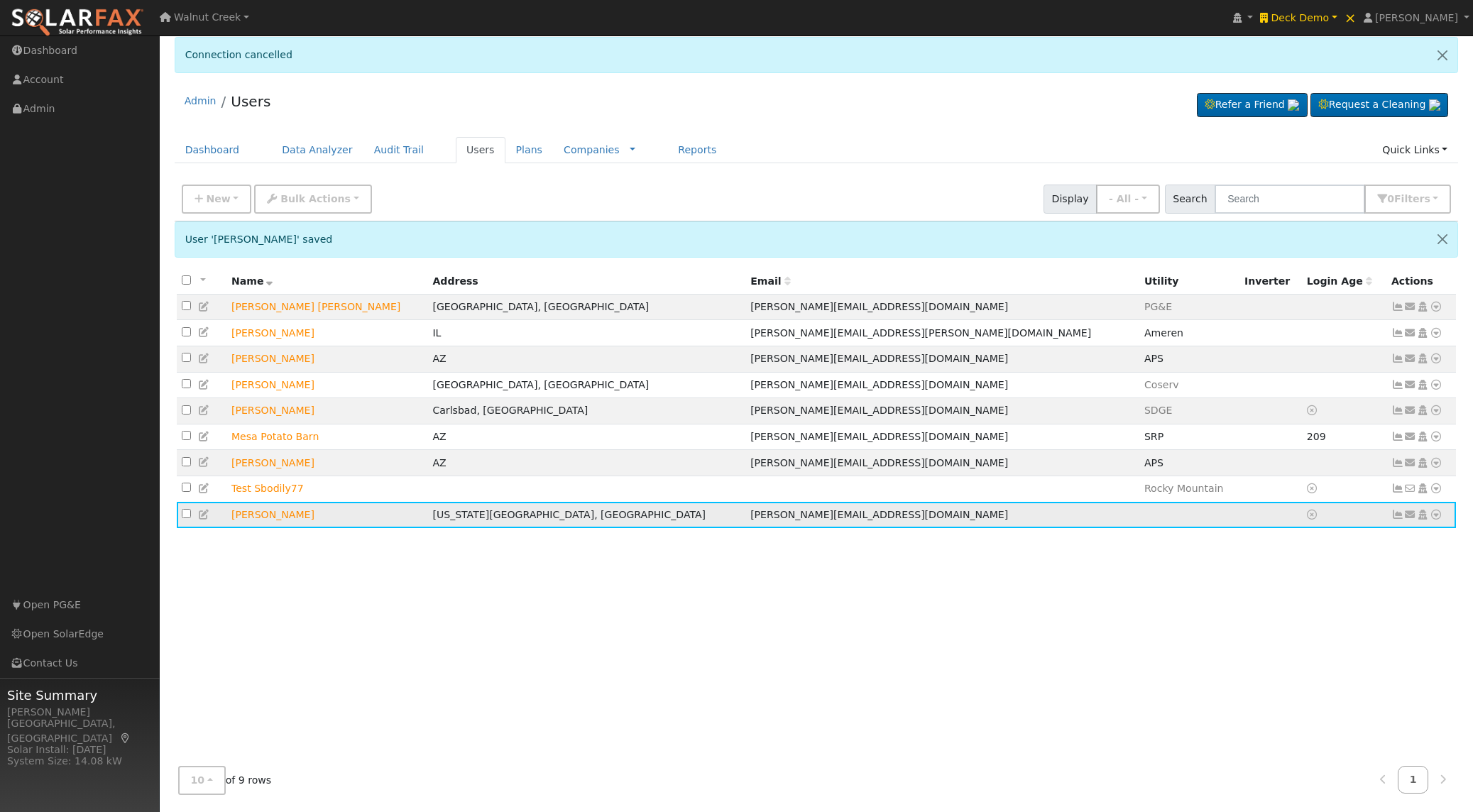
click at [1438, 519] on icon at bounding box center [1436, 515] width 13 height 10
click at [0, 0] on link "Utility" at bounding box center [0, 0] width 0 height 0
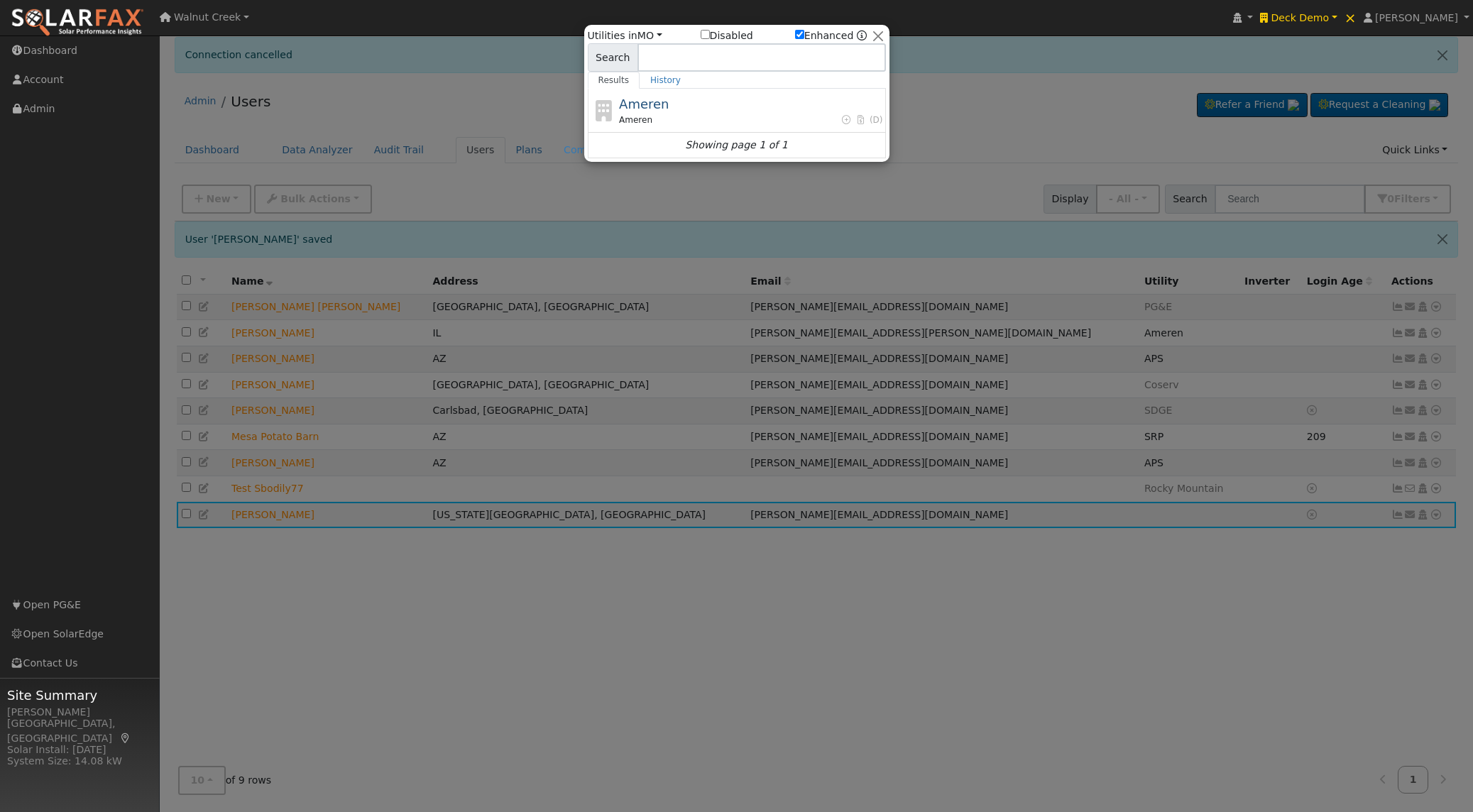
click at [708, 34] on input "Disabled" at bounding box center [705, 34] width 9 height 9
checkbox input "true"
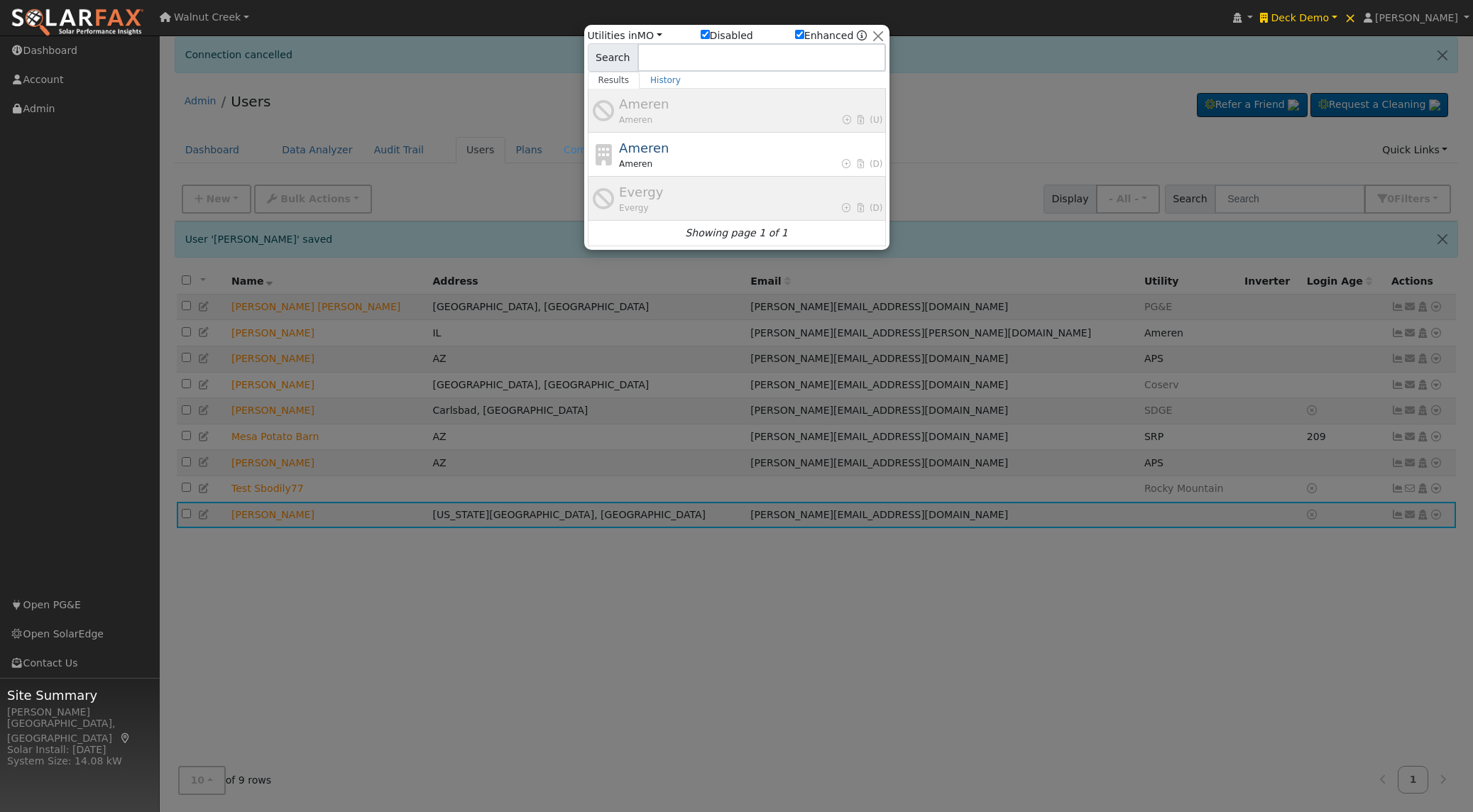
click at [750, 201] on div "Evergy (D)" at bounding box center [750, 208] width 263 height 13
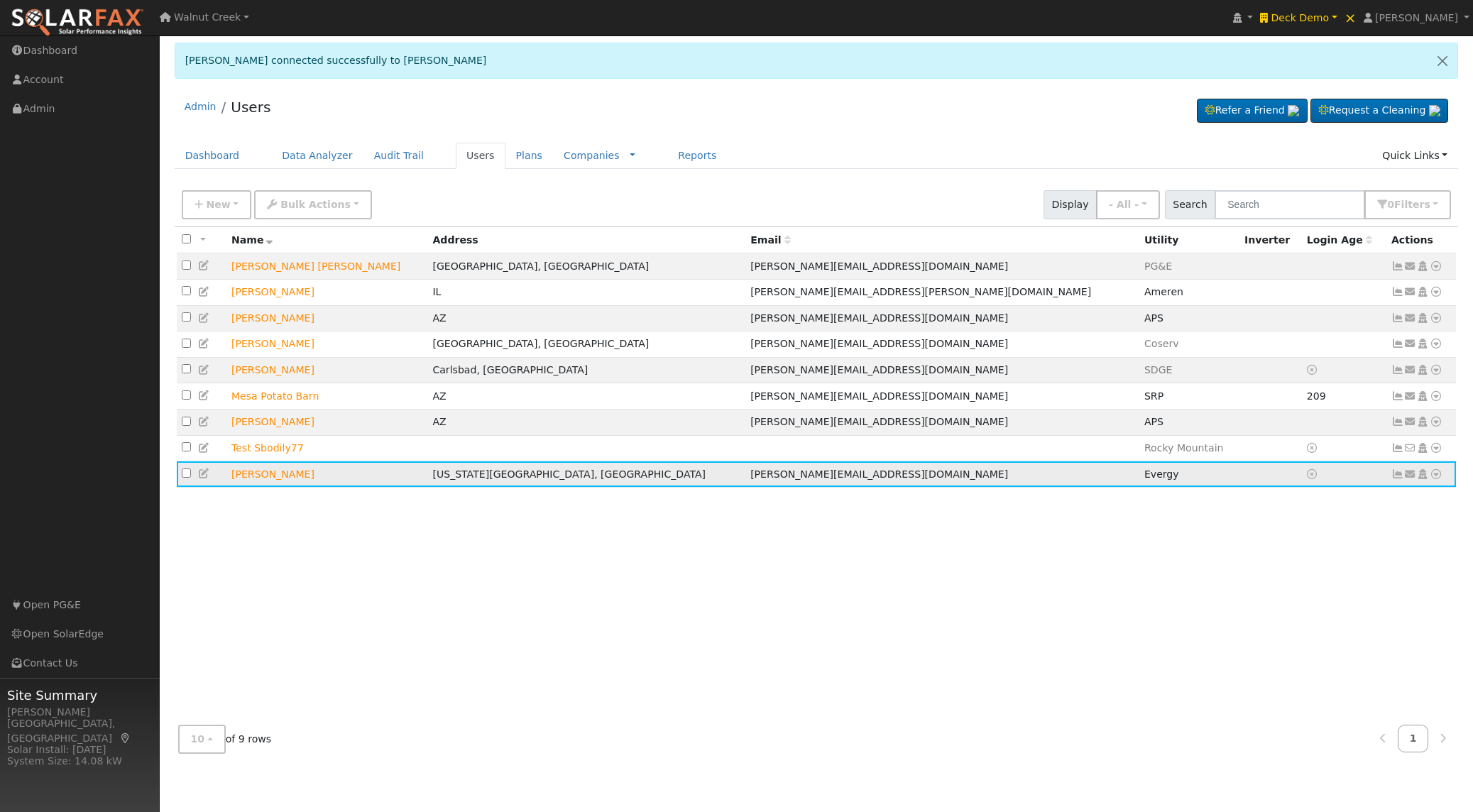
click at [1437, 479] on icon at bounding box center [1436, 474] width 13 height 10
click at [1413, 506] on link "Data Analyzer" at bounding box center [1389, 499] width 103 height 19
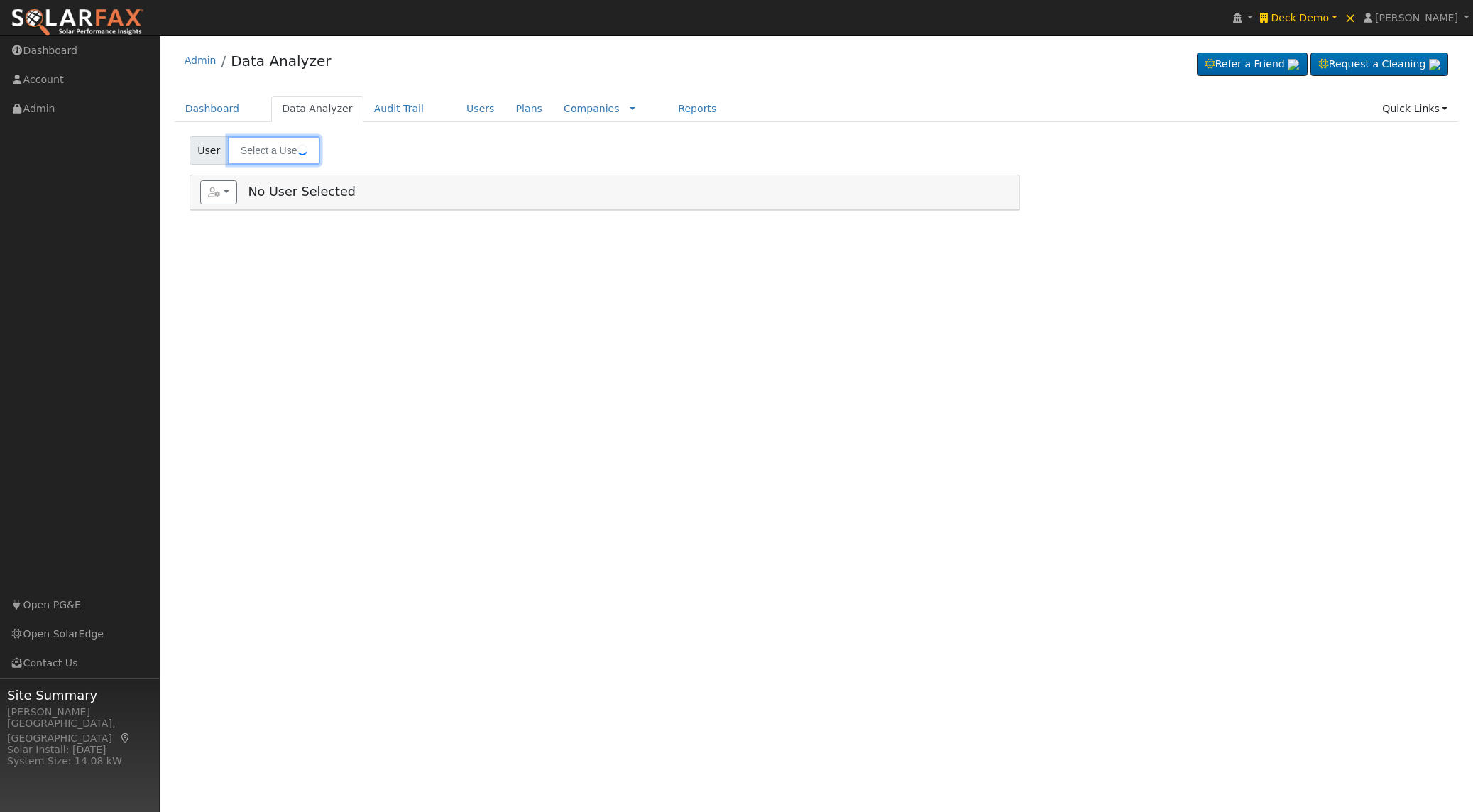
type input "[PERSON_NAME]"
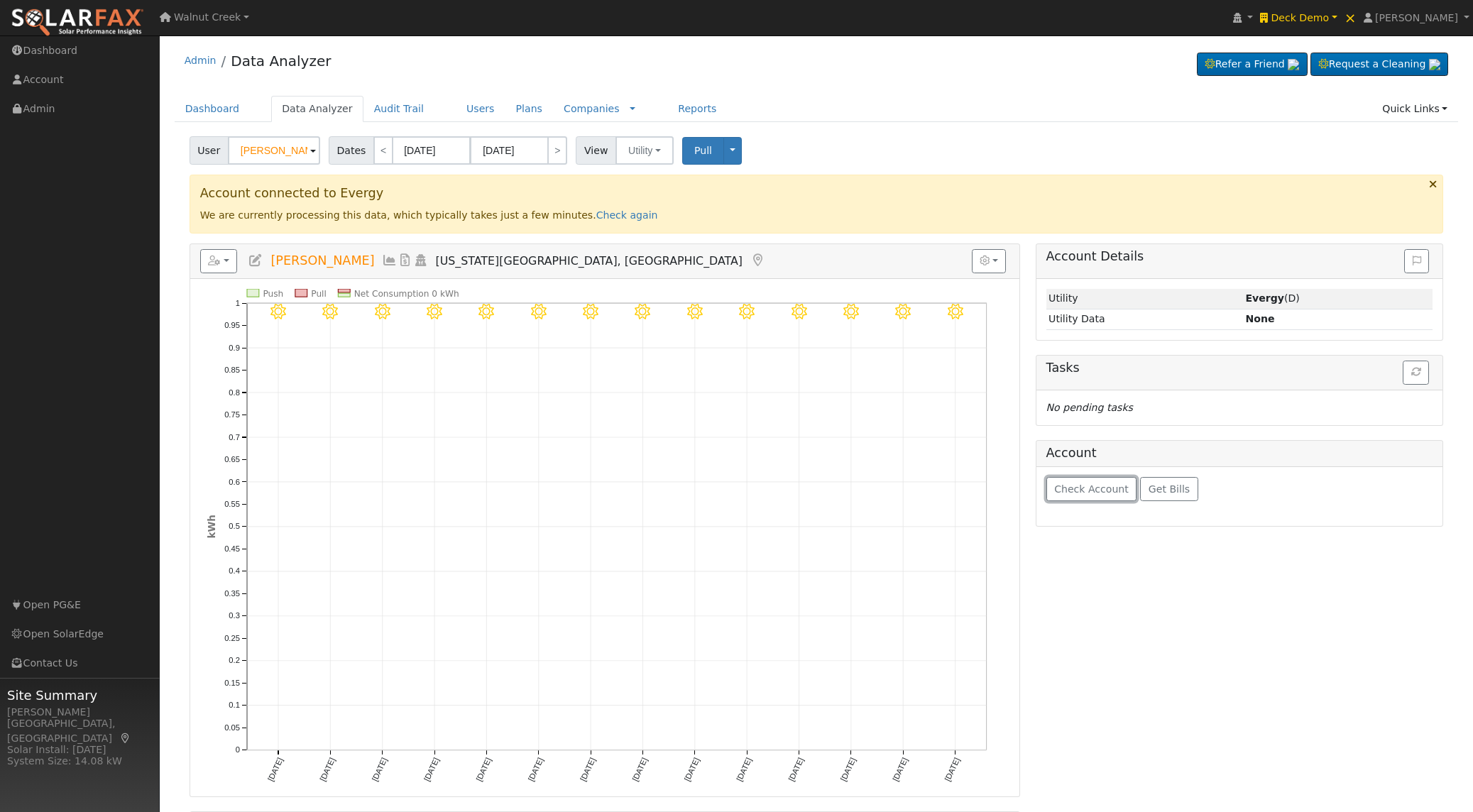
click at [1112, 486] on span "Check Account" at bounding box center [1091, 489] width 75 height 11
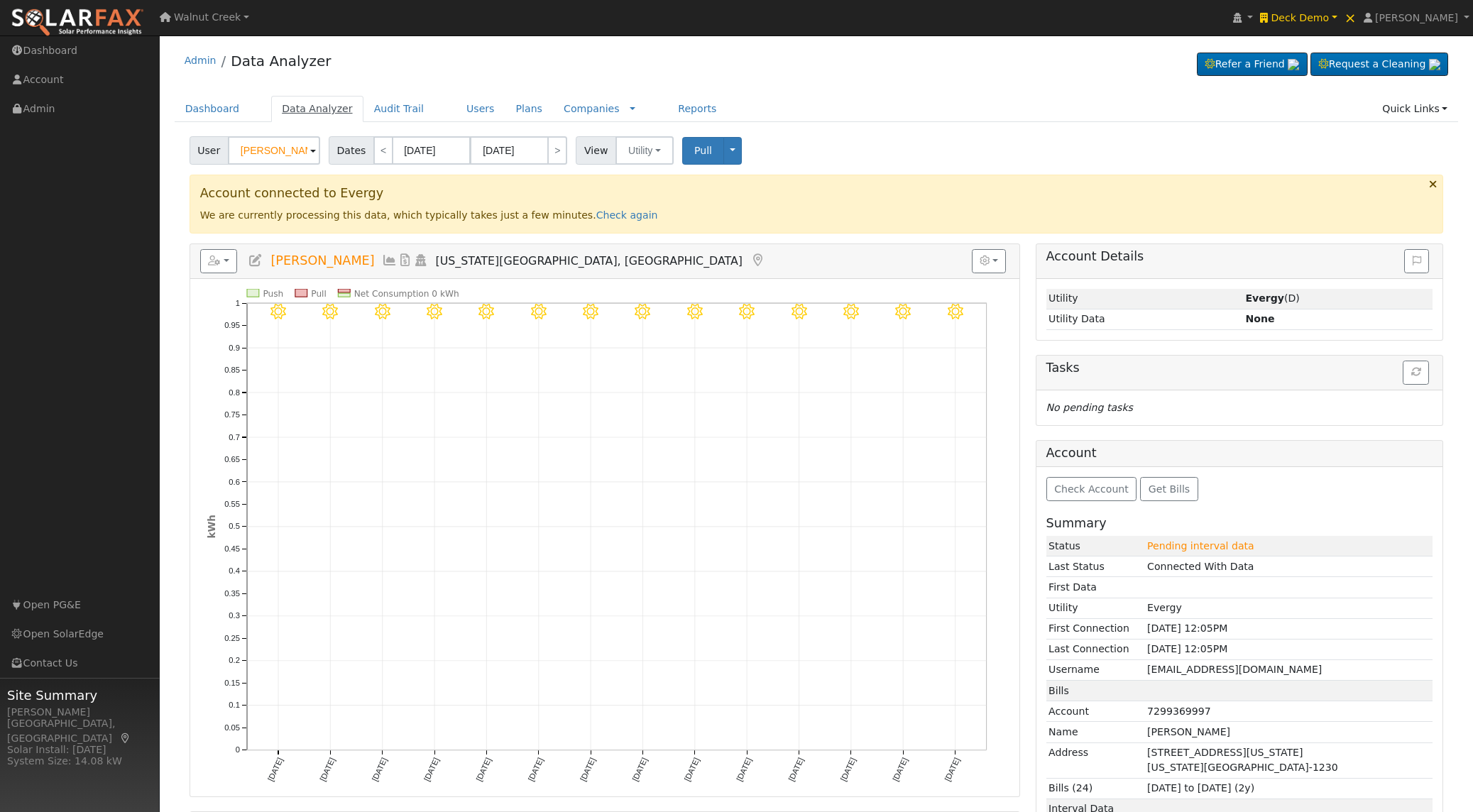
click at [305, 107] on link "Data Analyzer" at bounding box center [317, 109] width 93 height 26
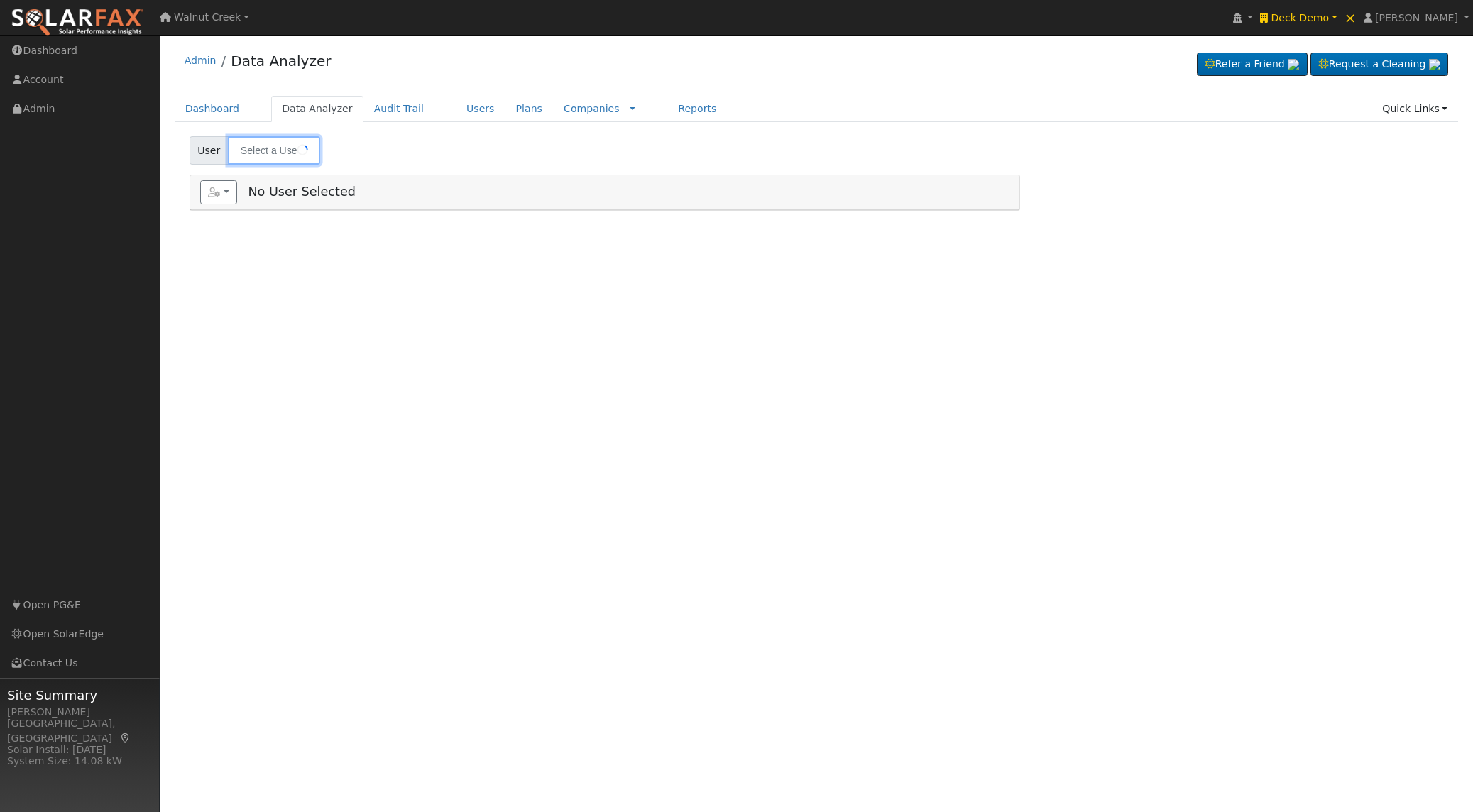
type input "[PERSON_NAME]"
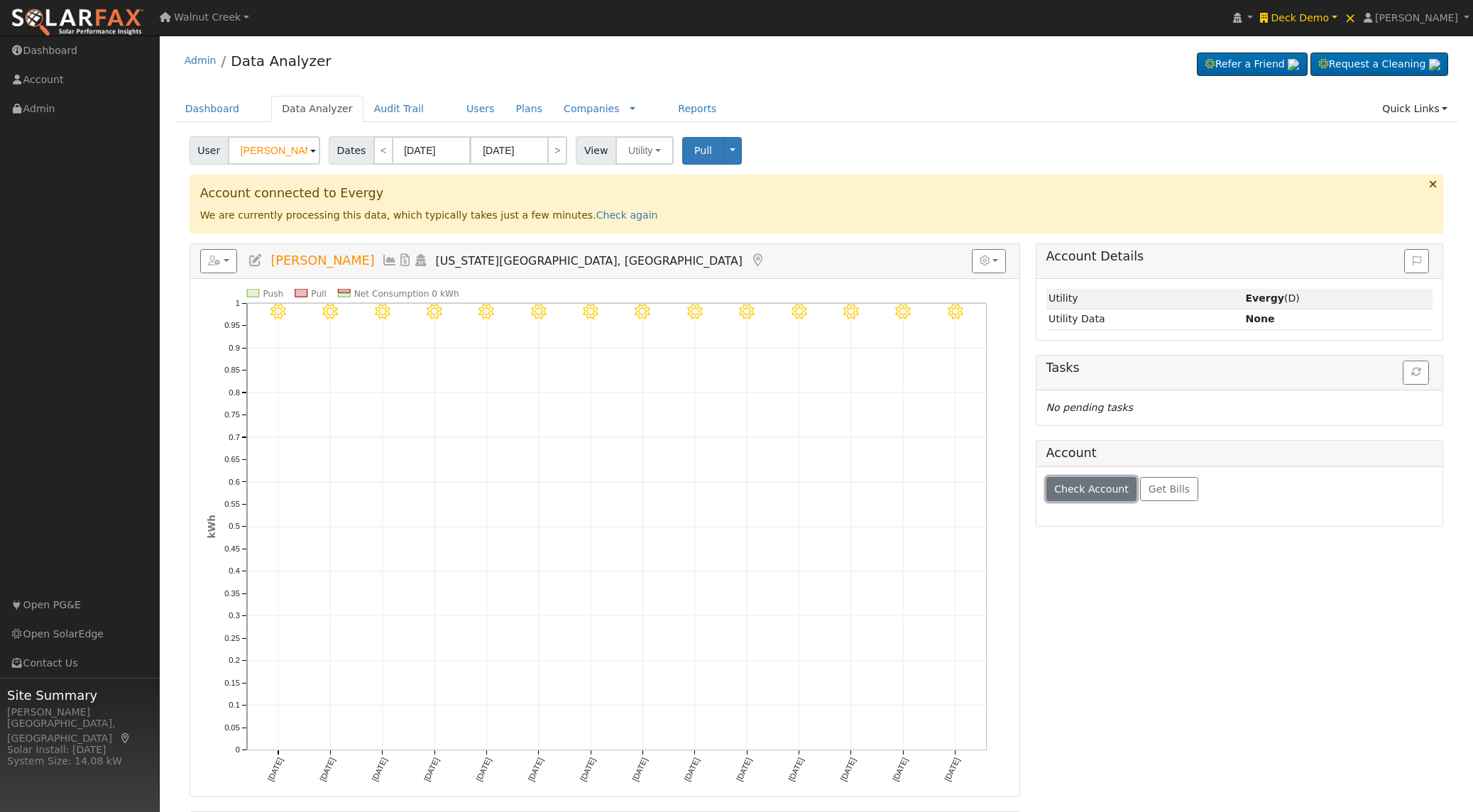
click at [1085, 493] on span "Check Account" at bounding box center [1091, 489] width 75 height 11
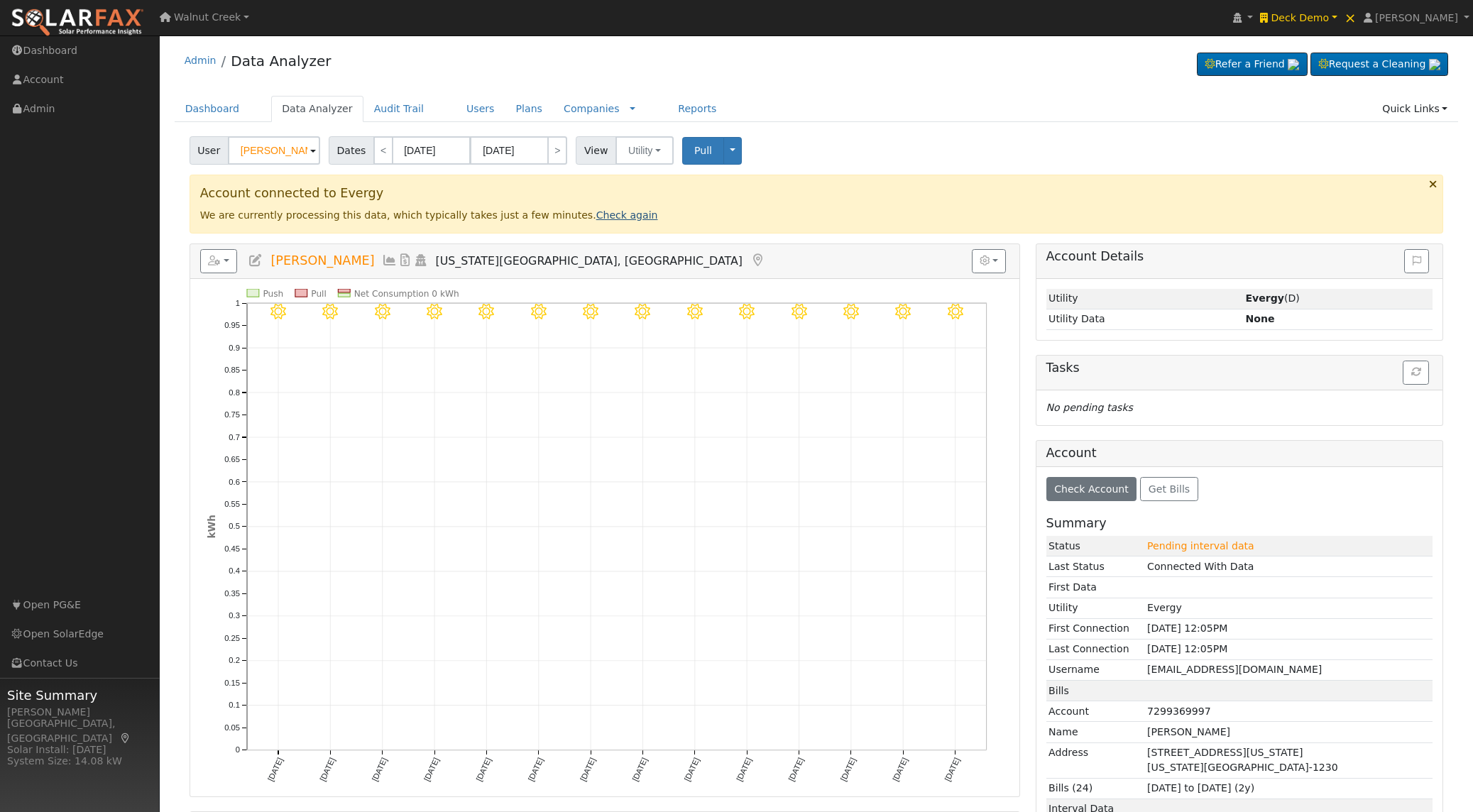
click at [602, 215] on link "Check again" at bounding box center [627, 215] width 62 height 11
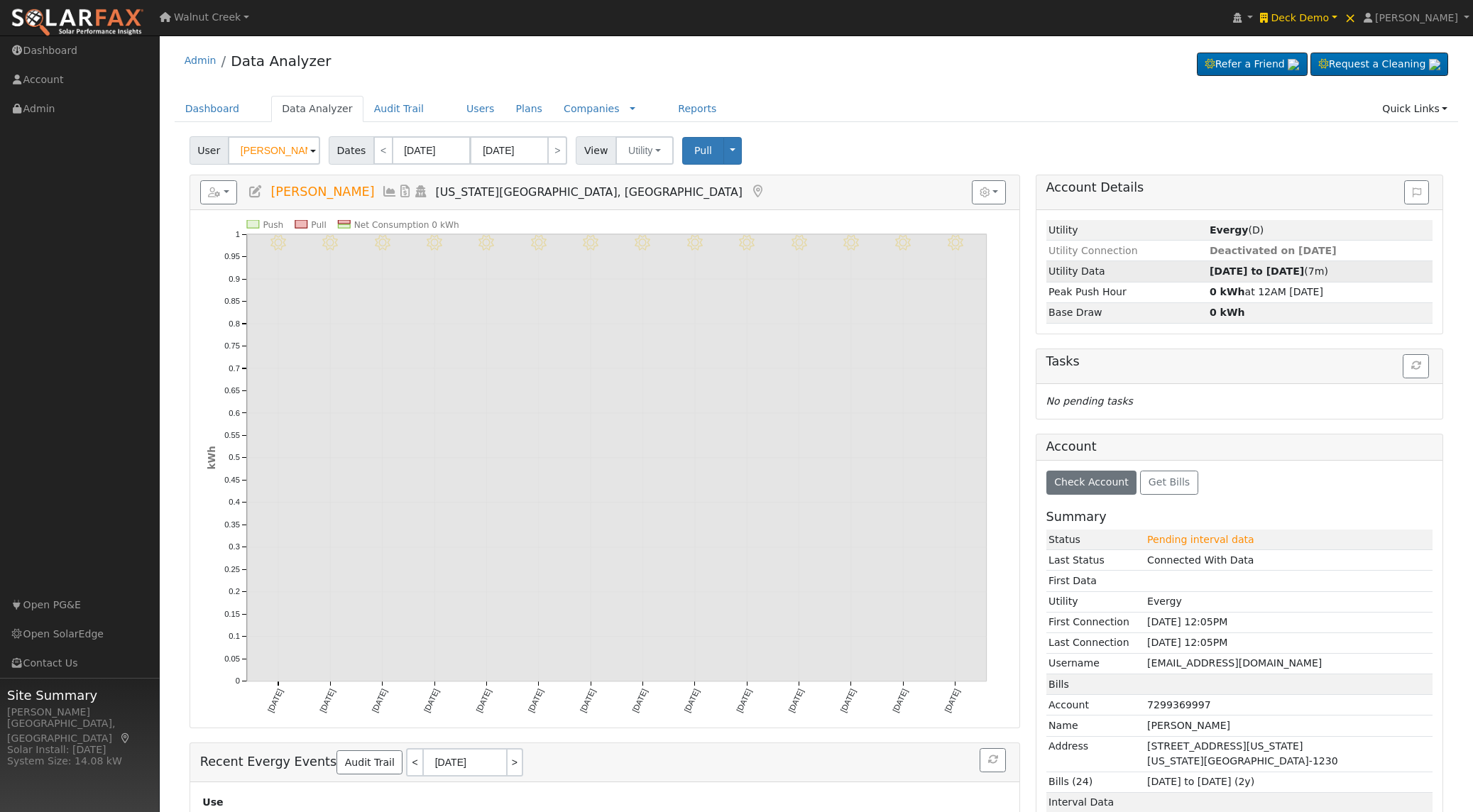
click at [1269, 270] on strong "[DATE] to [DATE]" at bounding box center [1257, 271] width 94 height 11
type input "[DATE]"
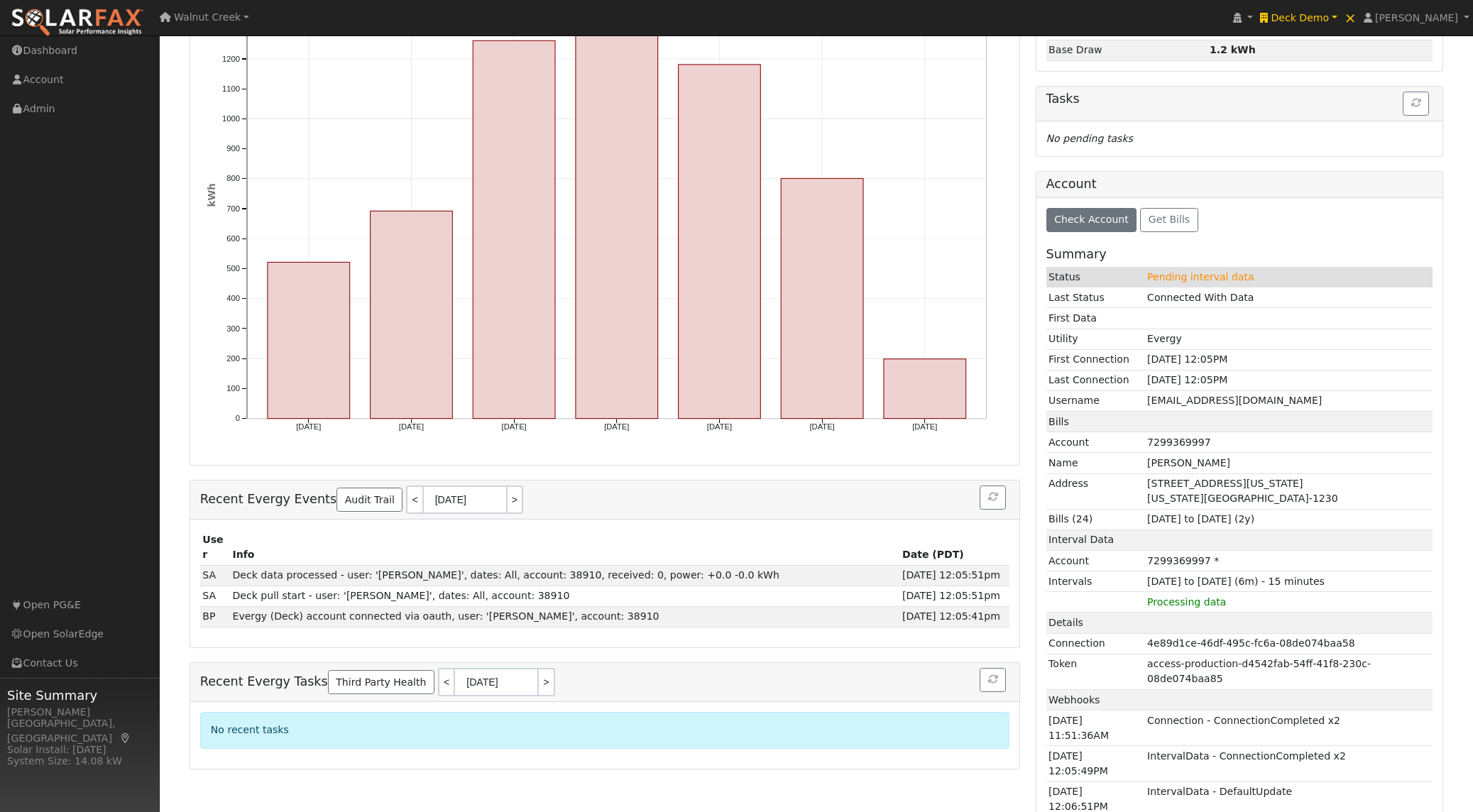
scroll to position [282, 0]
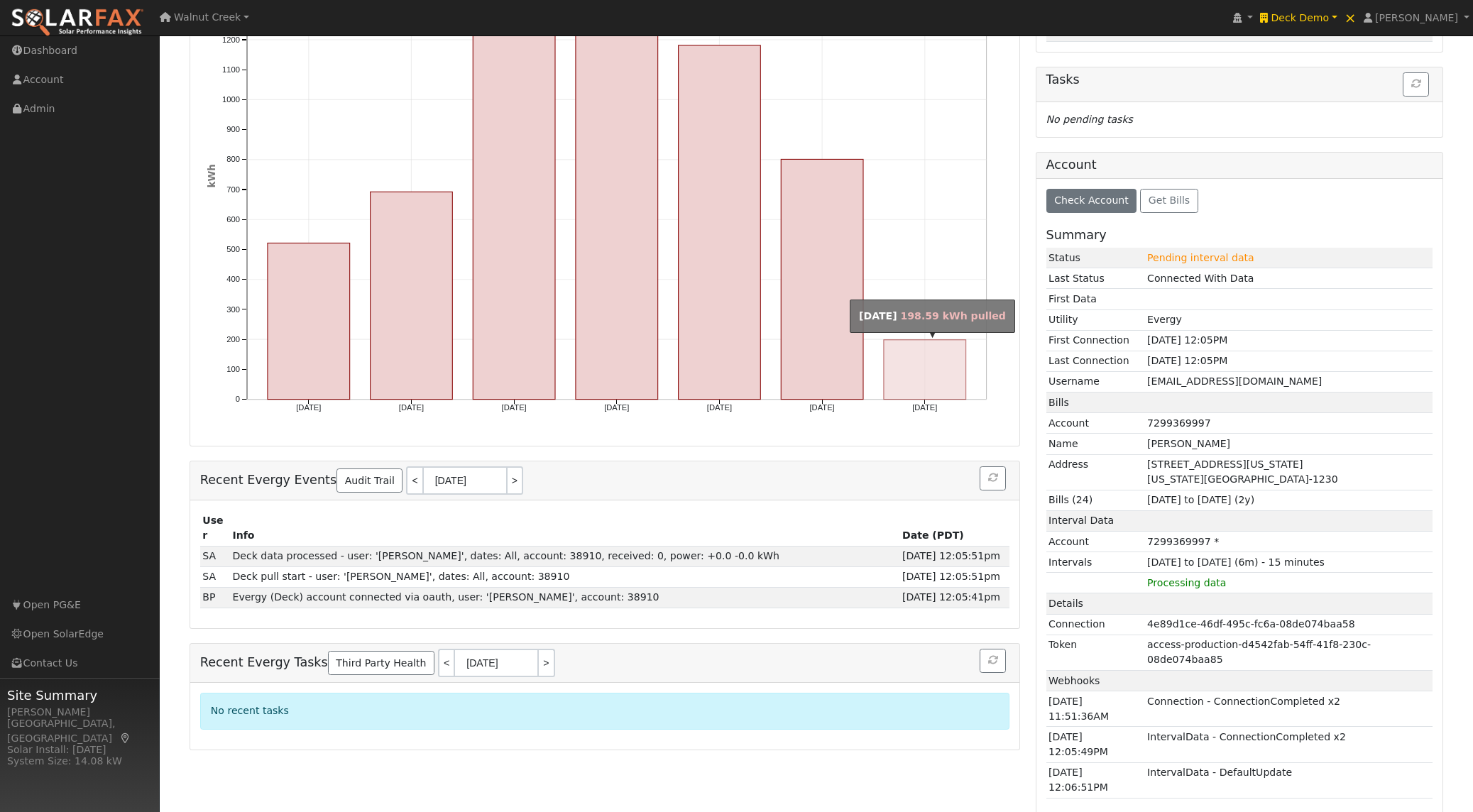
click at [933, 378] on rect "onclick=""" at bounding box center [924, 369] width 82 height 59
type input "[DATE]"
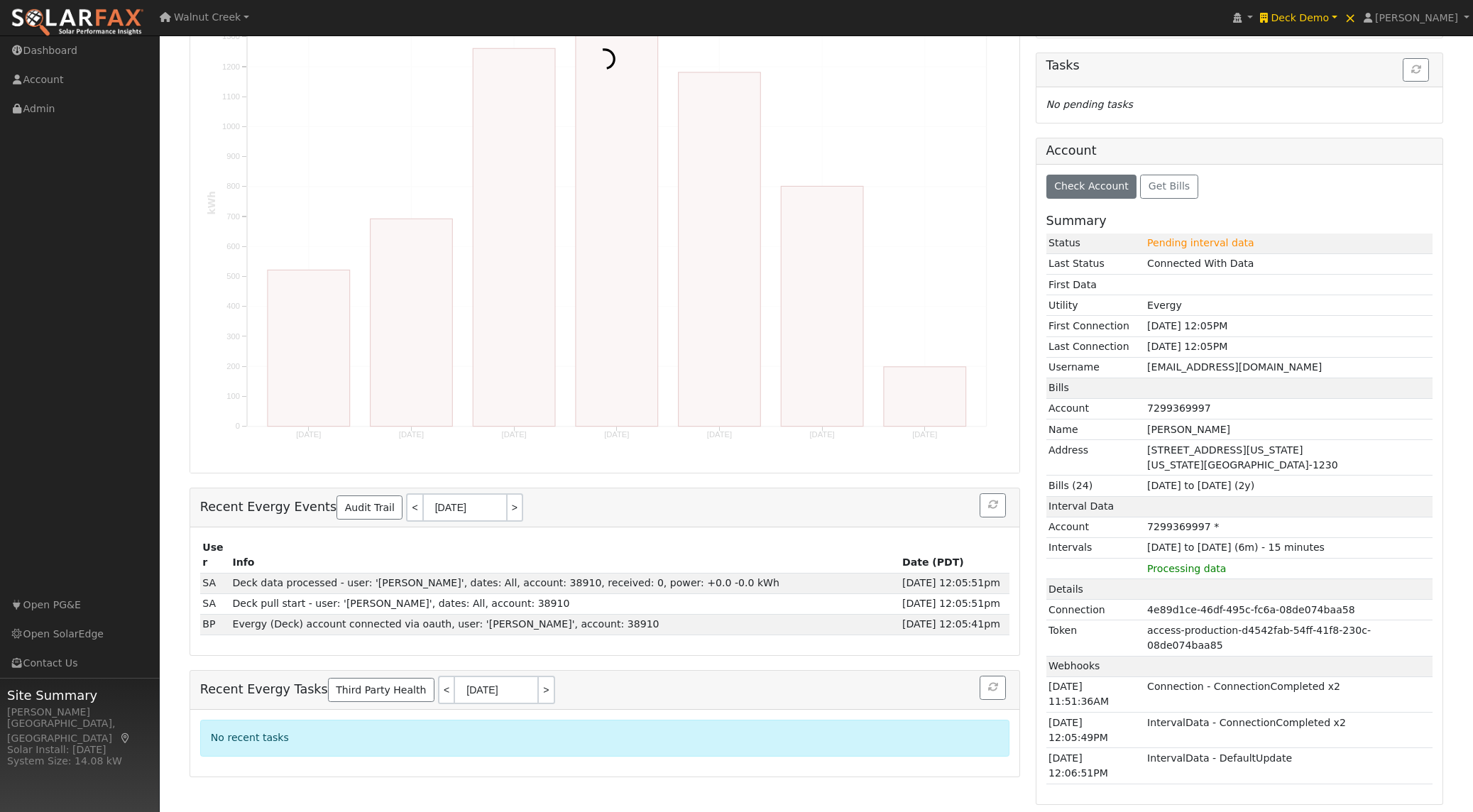
scroll to position [240, 0]
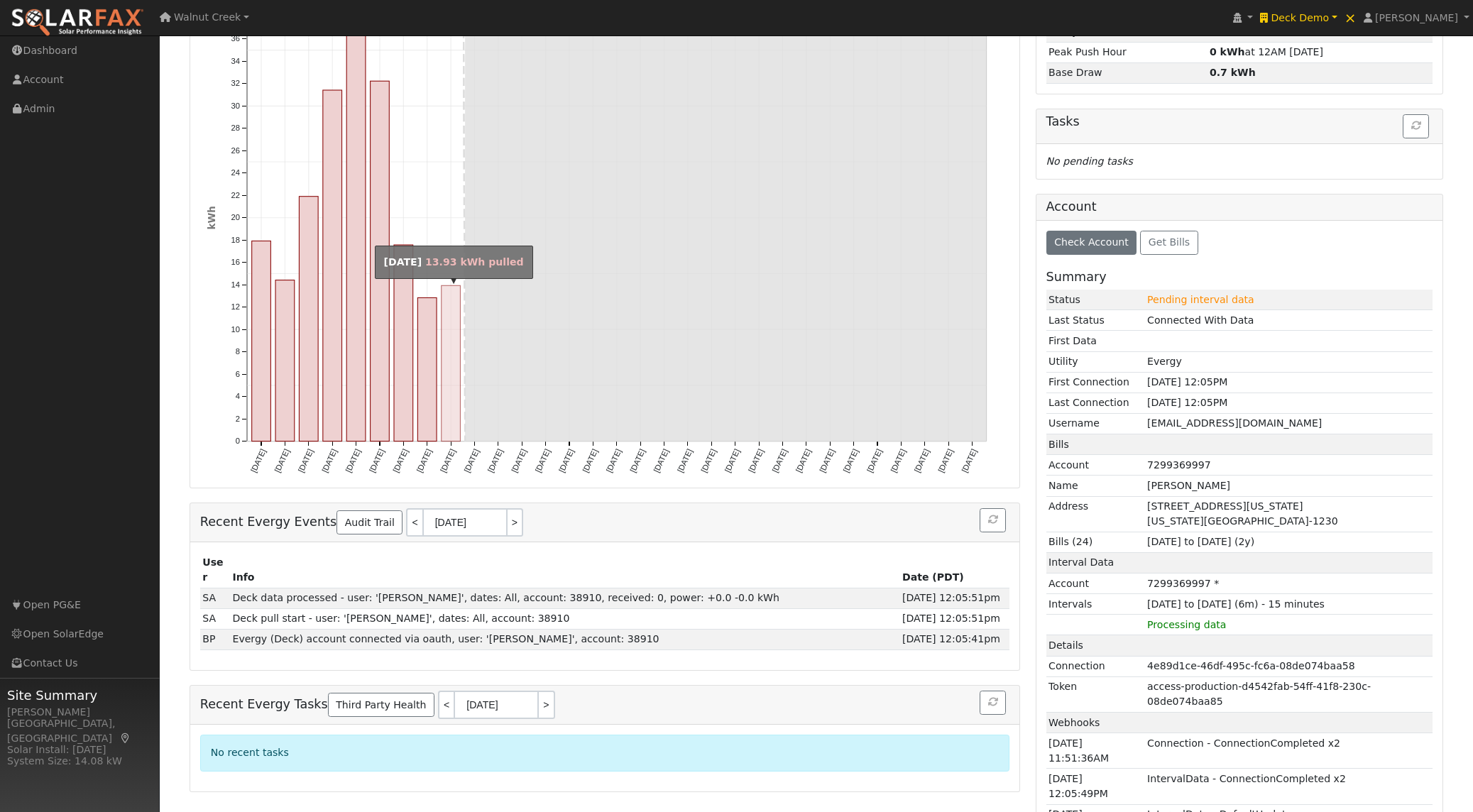
click at [456, 387] on rect "onclick=""" at bounding box center [451, 363] width 19 height 155
type input "[DATE]"
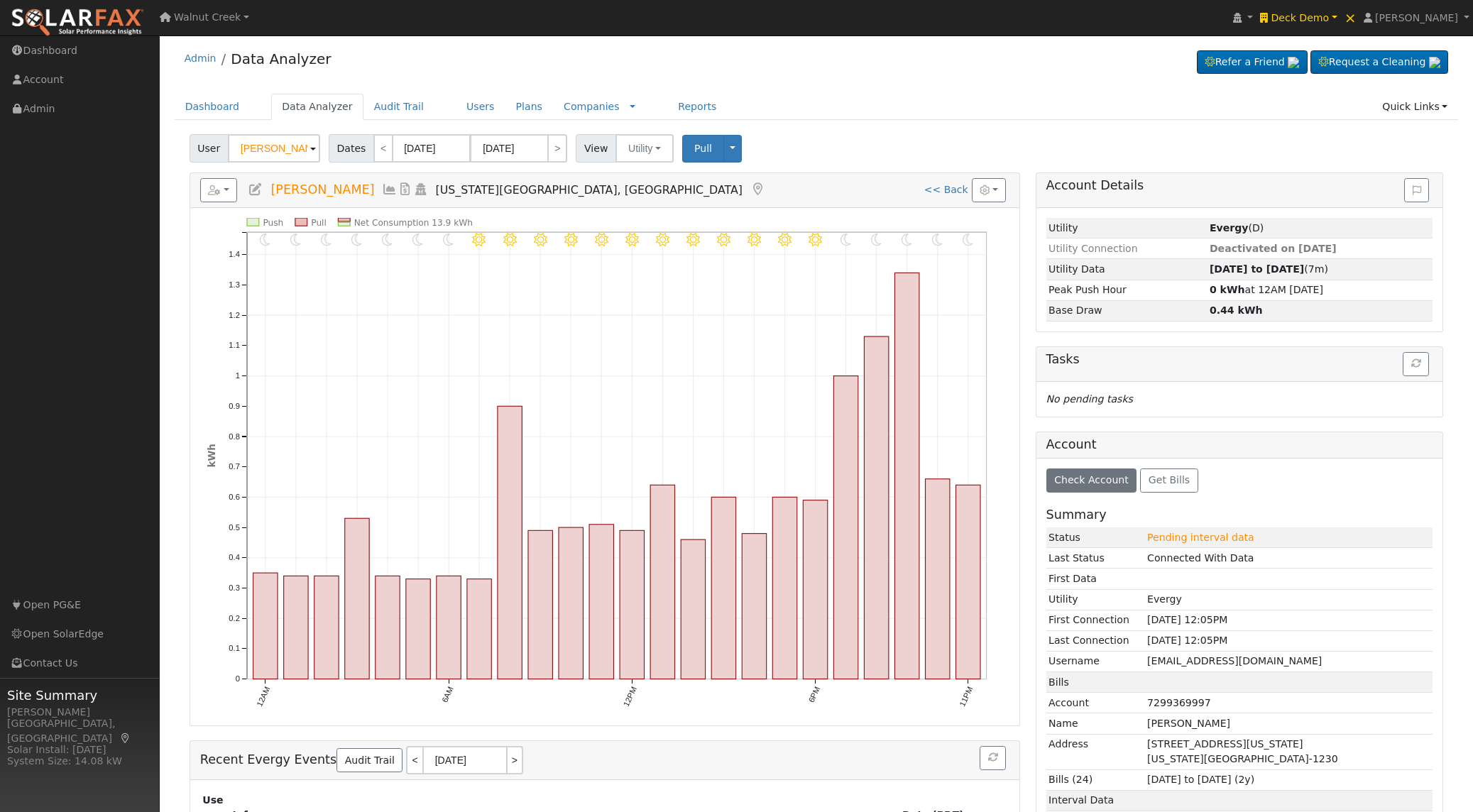
scroll to position [0, 0]
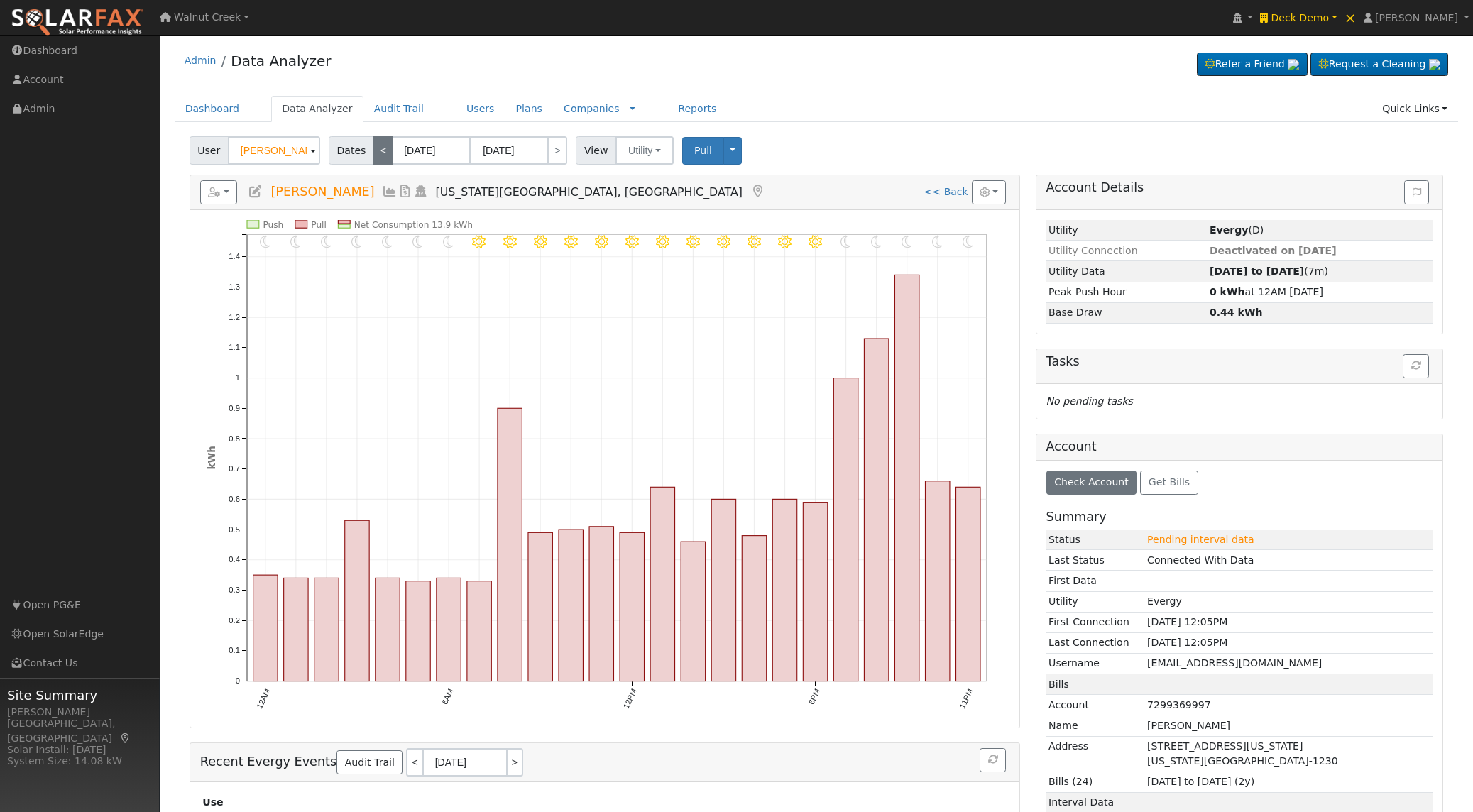
click at [385, 150] on link "<" at bounding box center [383, 150] width 19 height 28
type input "[DATE]"
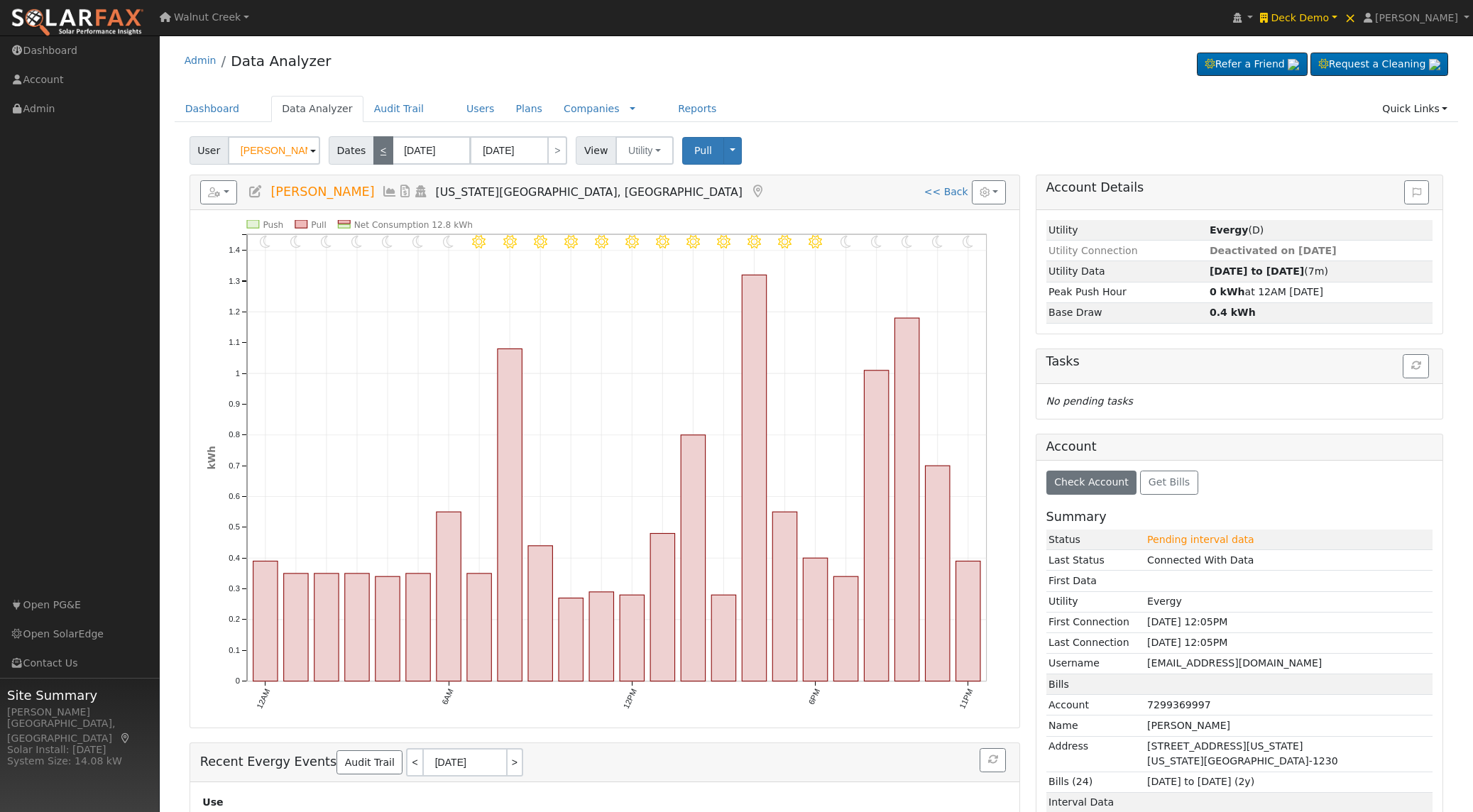
click at [385, 149] on link "<" at bounding box center [383, 150] width 19 height 28
type input "[DATE]"
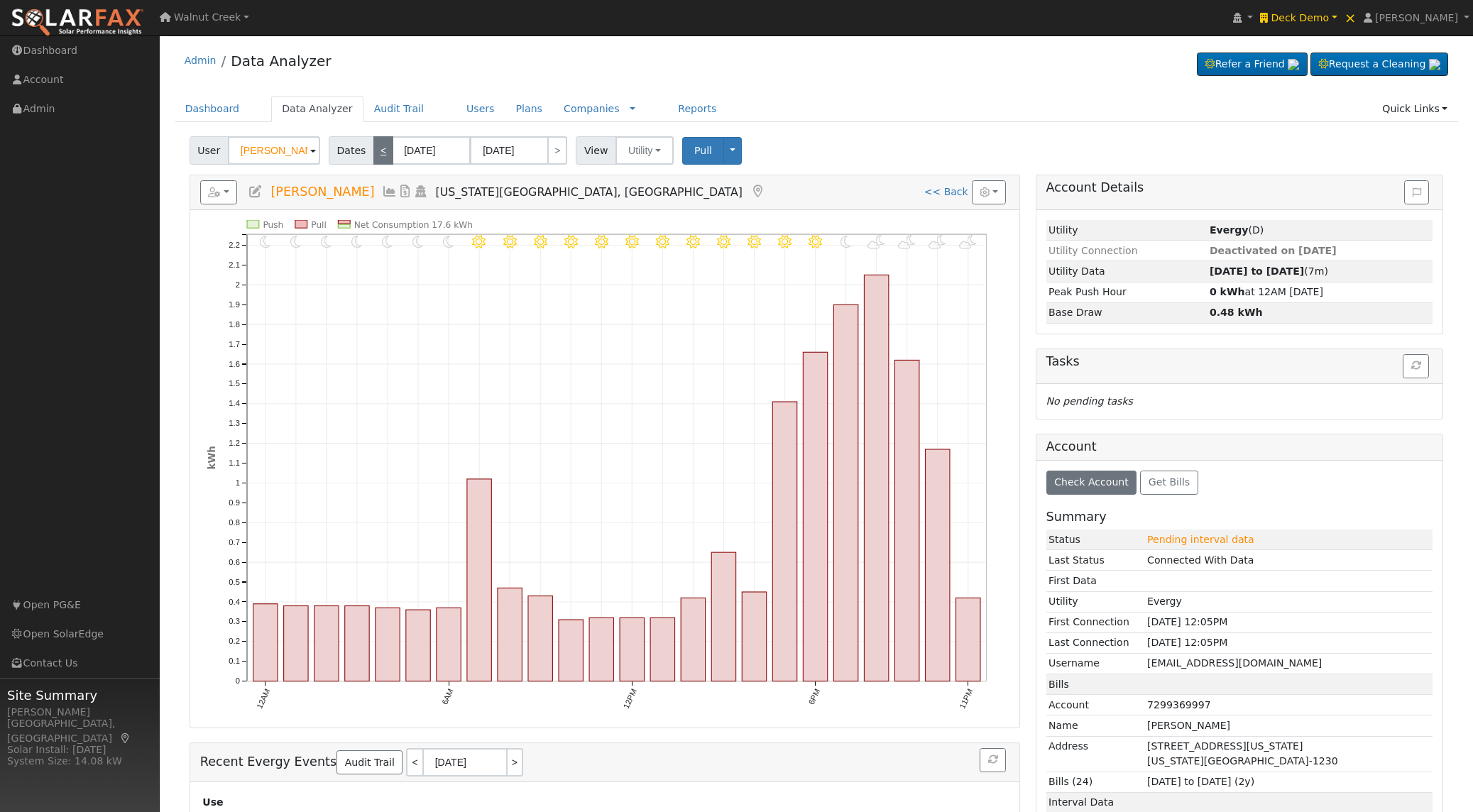
click at [385, 149] on link "<" at bounding box center [383, 150] width 19 height 28
type input "[DATE]"
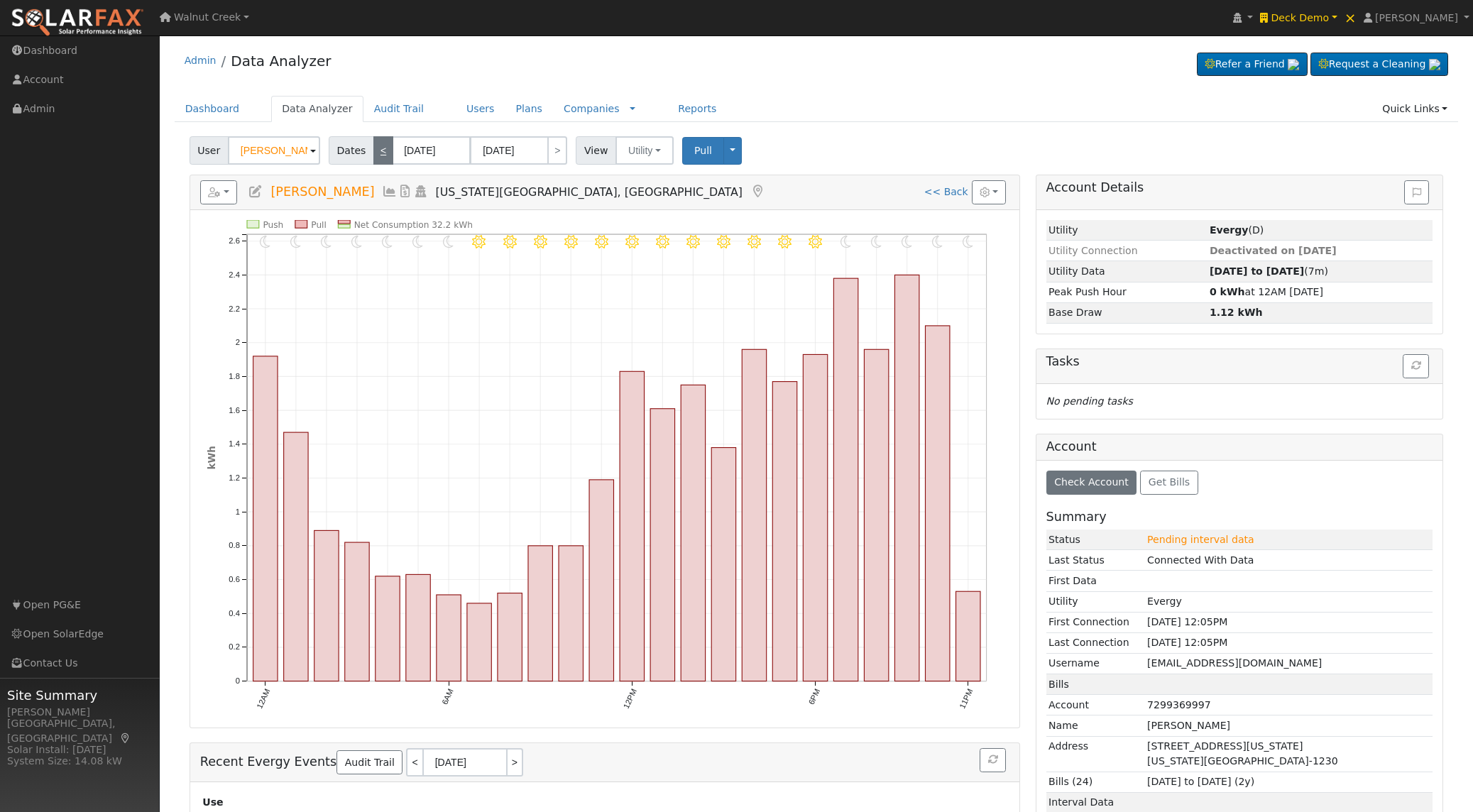
click at [385, 149] on link "<" at bounding box center [383, 150] width 19 height 28
type input "[DATE]"
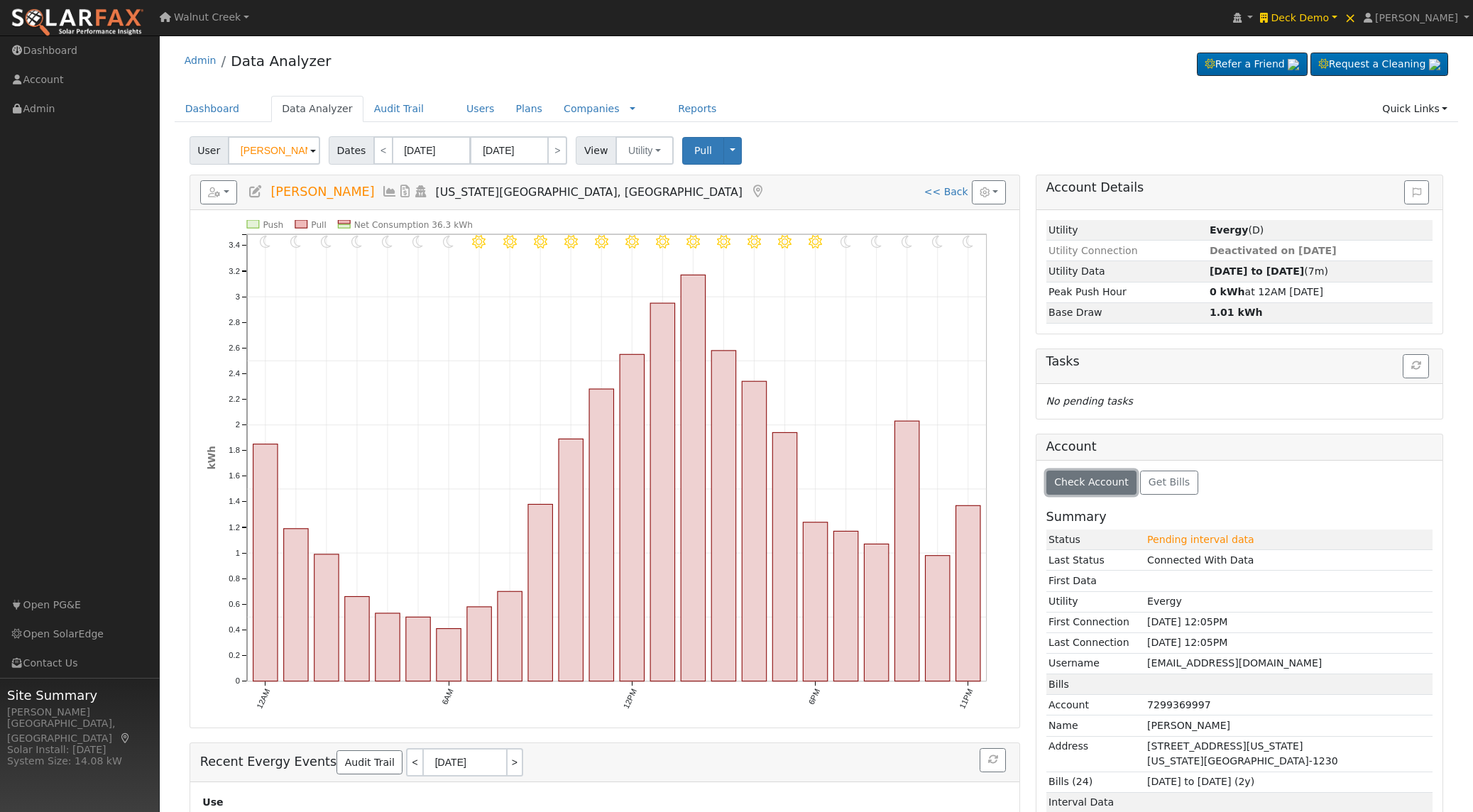
click at [1092, 480] on span "Check Account" at bounding box center [1091, 482] width 75 height 11
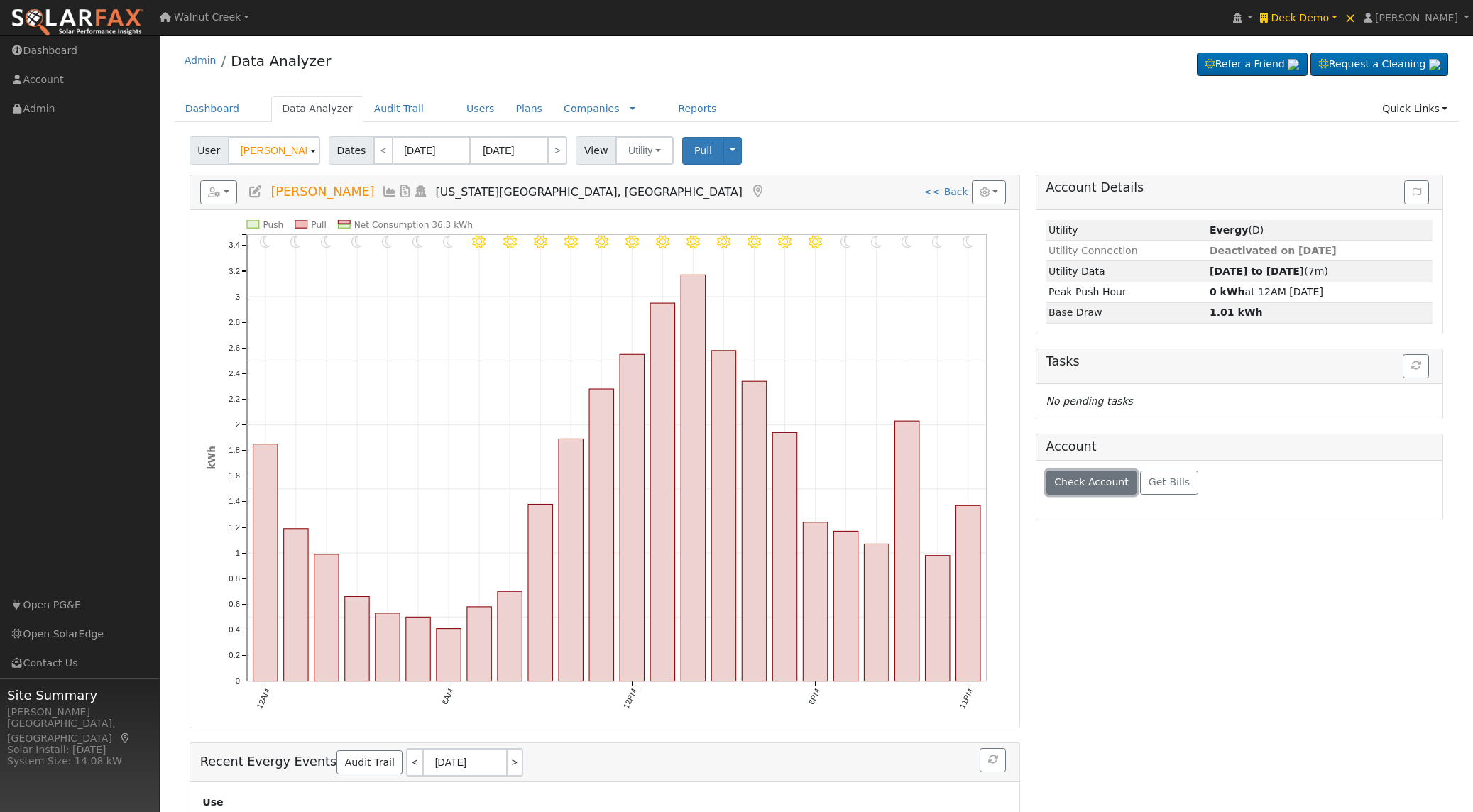
click at [1091, 480] on span "Check Account" at bounding box center [1091, 482] width 75 height 11
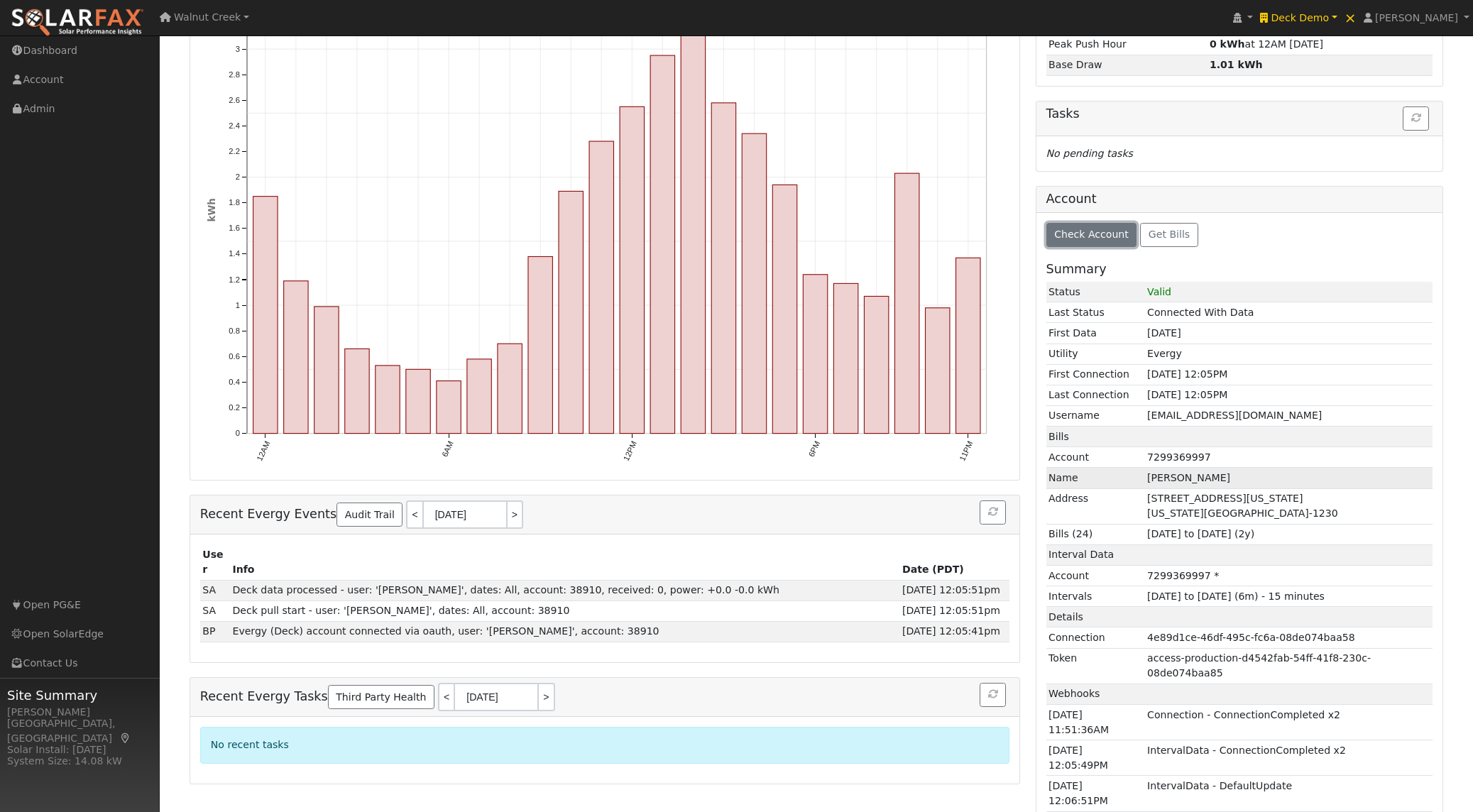
scroll to position [261, 0]
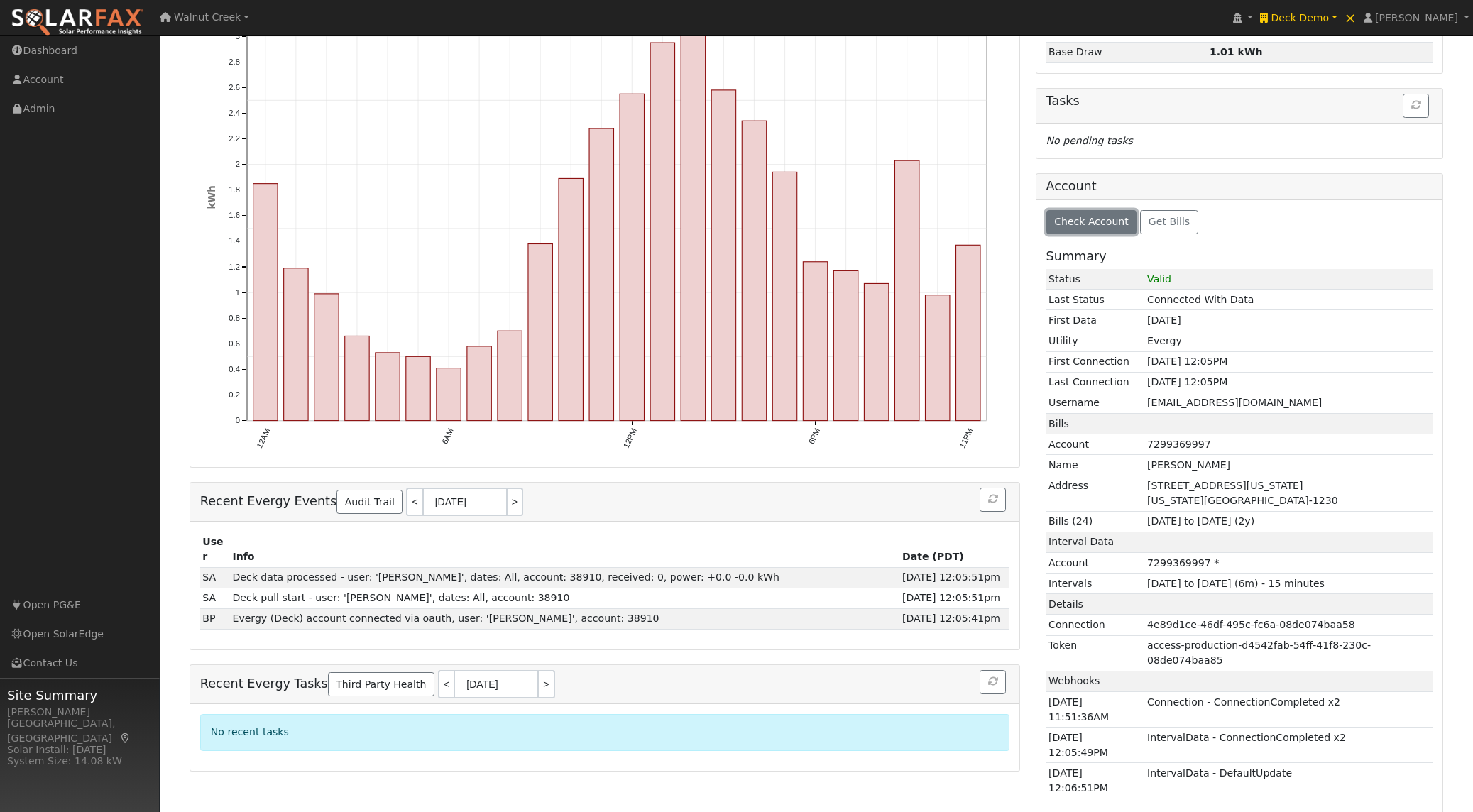
click at [1093, 218] on span "Check Account" at bounding box center [1091, 222] width 75 height 11
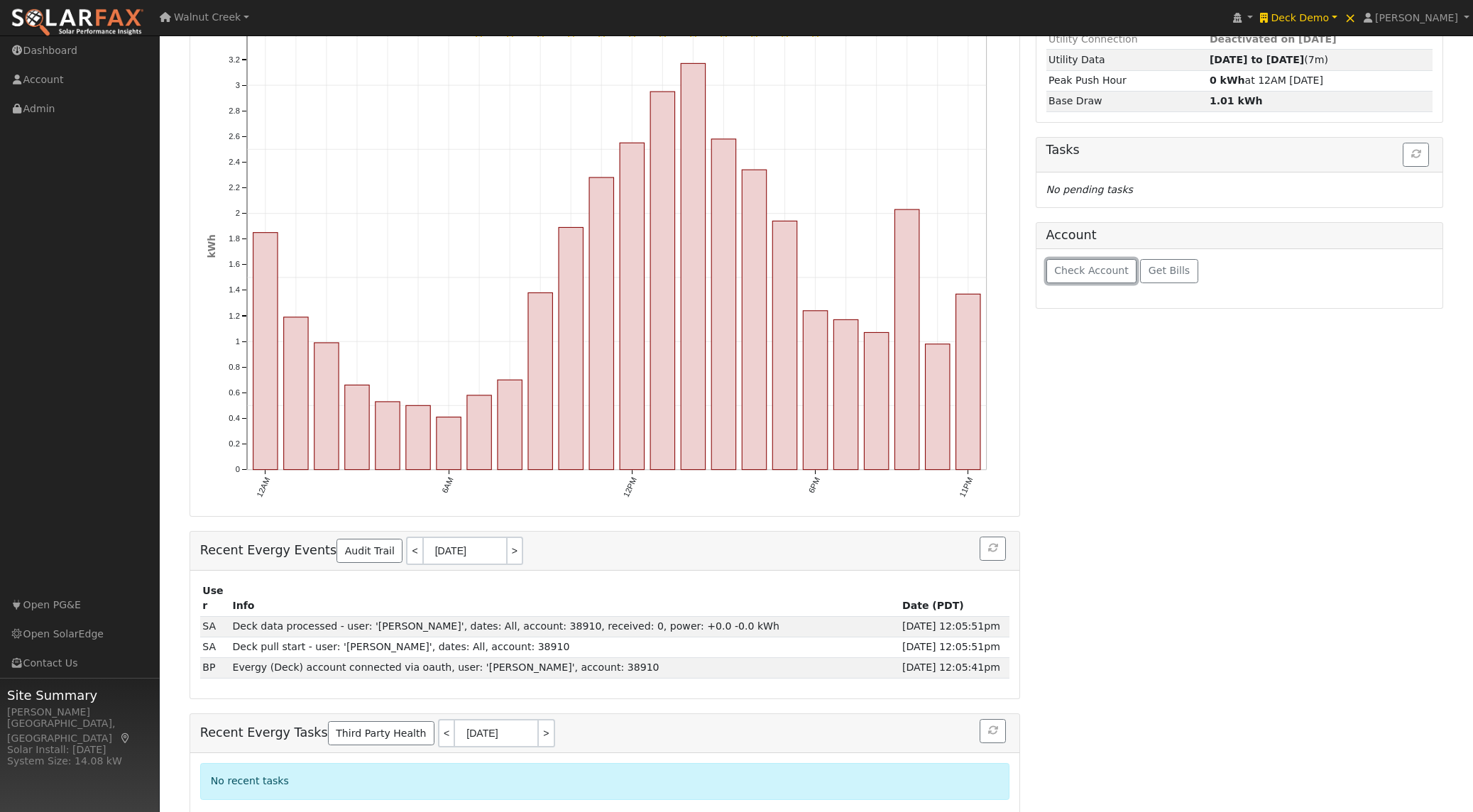
click at [1094, 270] on span "Check Account" at bounding box center [1091, 270] width 75 height 11
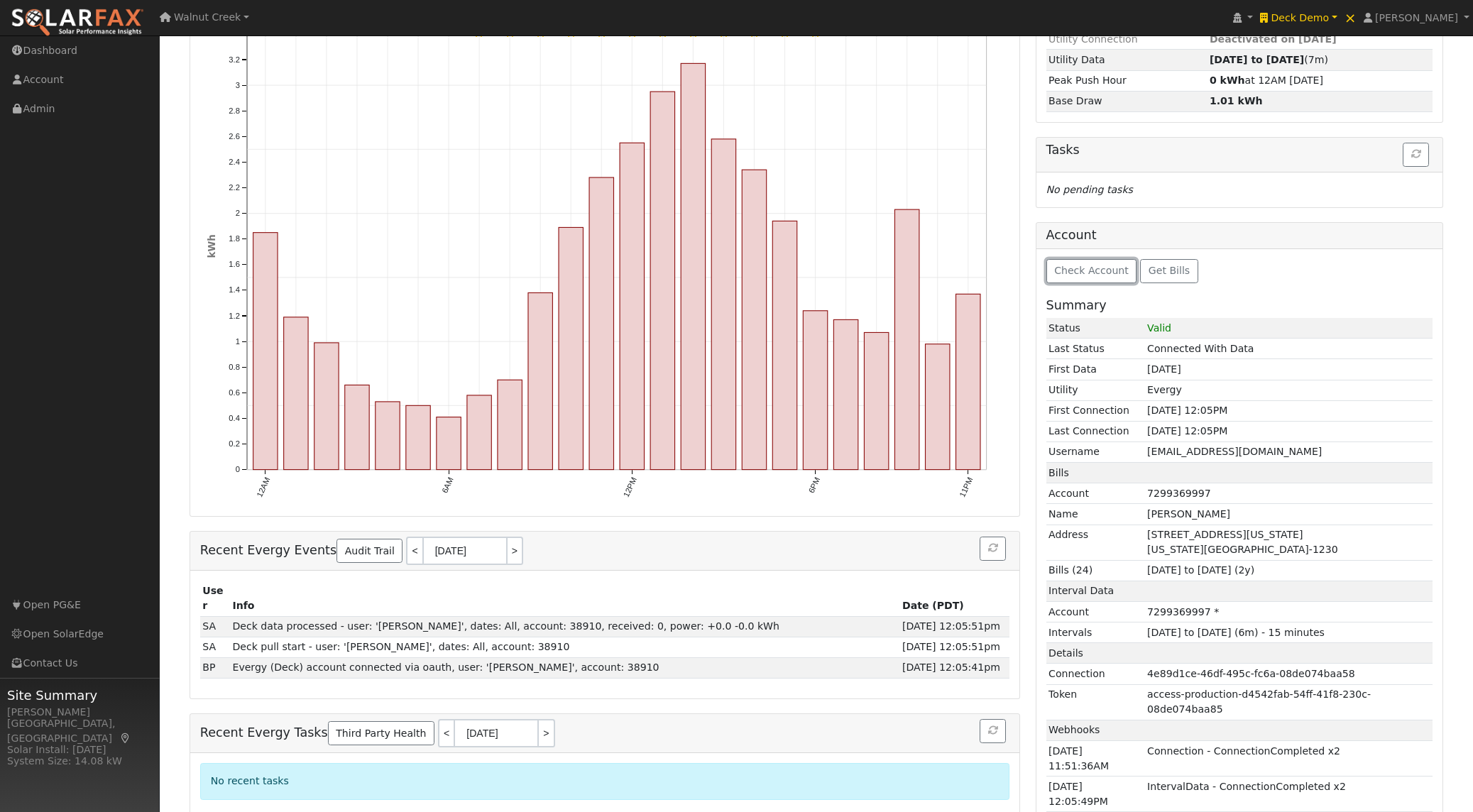
scroll to position [261, 0]
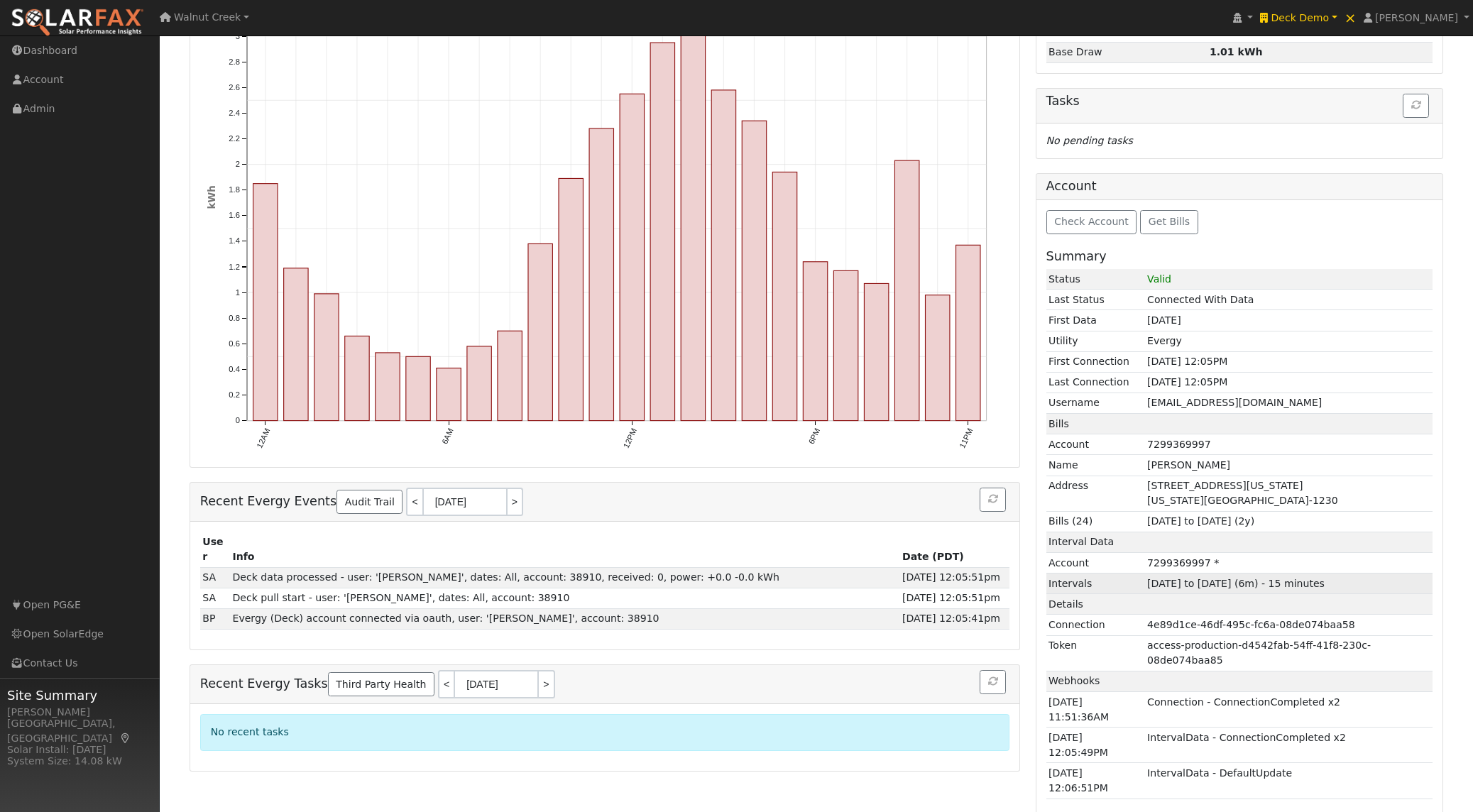
click at [1154, 586] on td "[DATE] to [DATE] (6m) - 15 minutes" at bounding box center [1289, 583] width 288 height 20
drag, startPoint x: 1156, startPoint y: 585, endPoint x: 1253, endPoint y: 582, distance: 97.0
click at [1253, 582] on td "[DATE] to [DATE] (6m) - 15 minutes" at bounding box center [1289, 583] width 288 height 20
copy td "[DATE] to [DATE]"
